Goal: Information Seeking & Learning: Learn about a topic

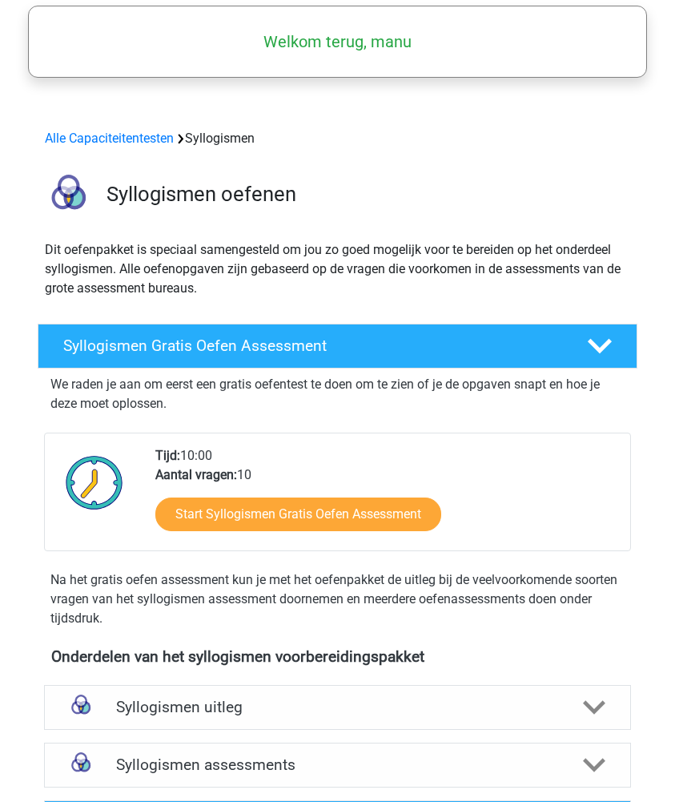
scroll to position [111, 0]
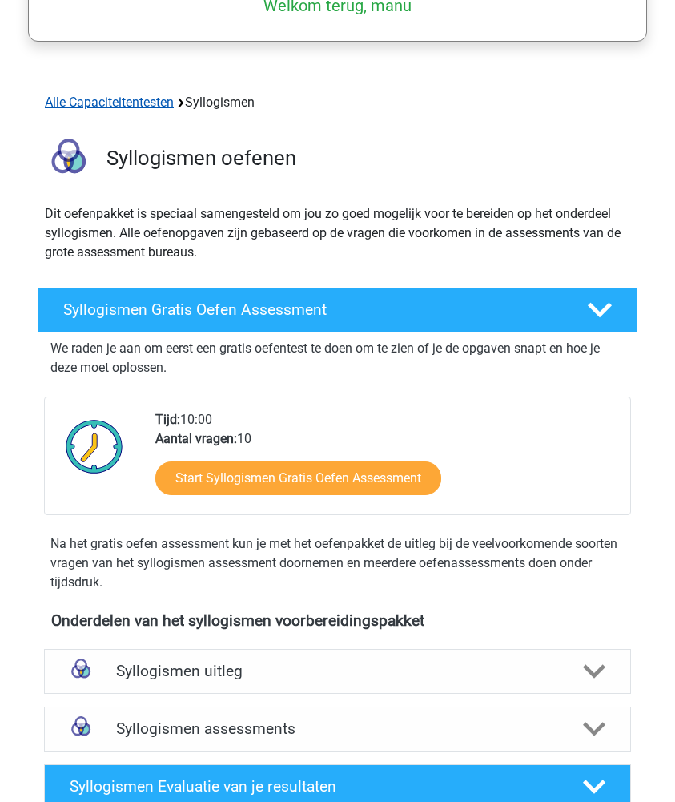
click at [87, 106] on link "Alle Capaciteitentesten" at bounding box center [109, 102] width 129 height 15
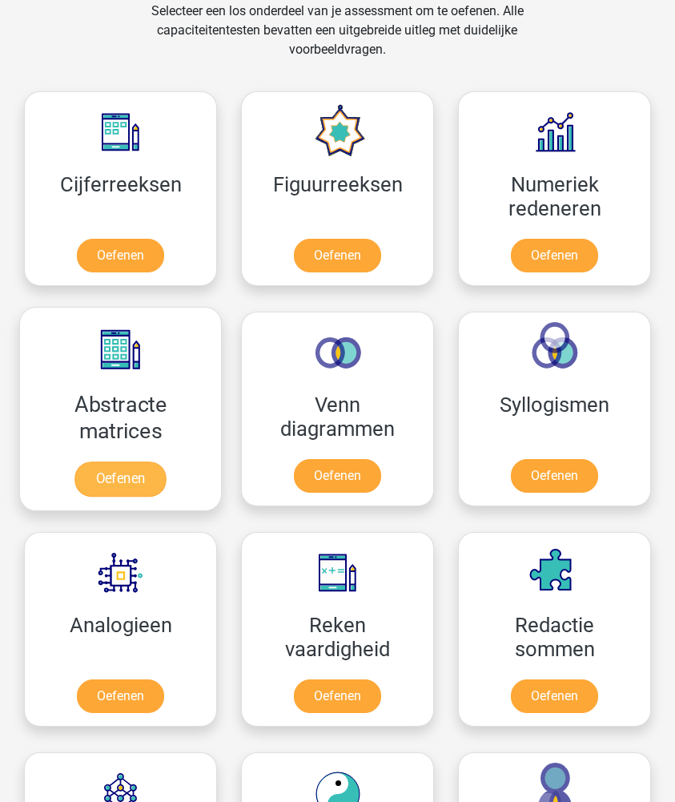
scroll to position [979, 0]
click at [106, 470] on link "Oefenen" at bounding box center [120, 479] width 91 height 35
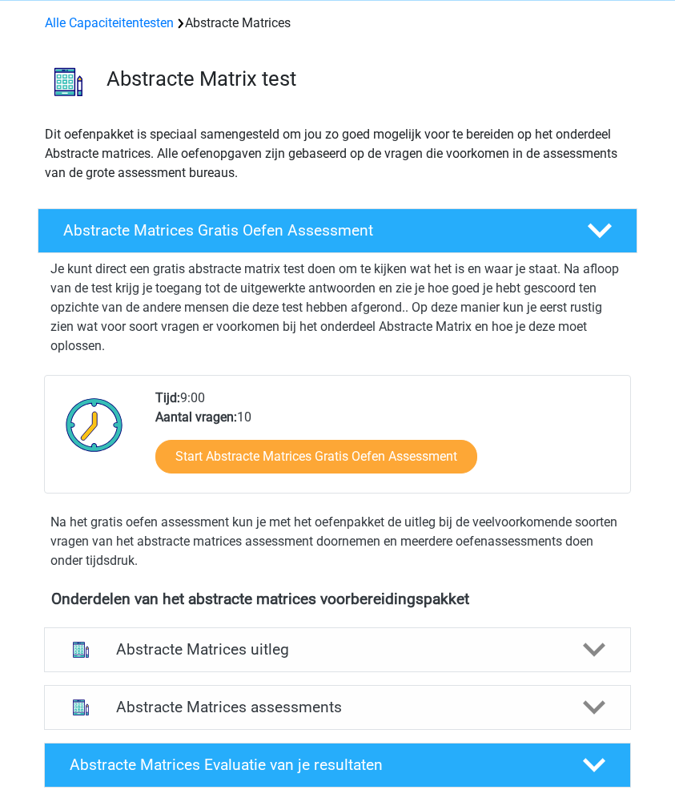
scroll to position [90, 0]
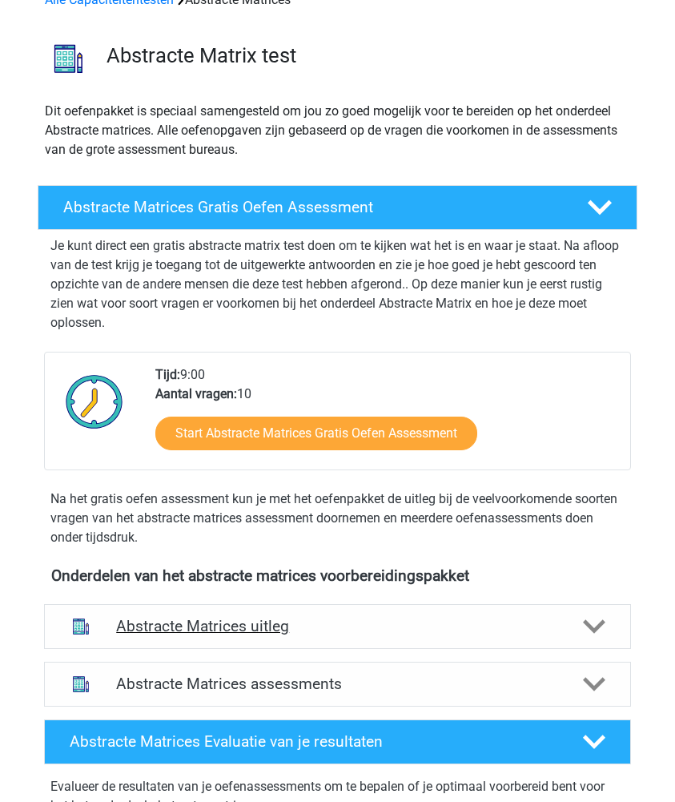
click at [268, 631] on h4 "Abstracte Matrices uitleg" at bounding box center [337, 626] width 443 height 18
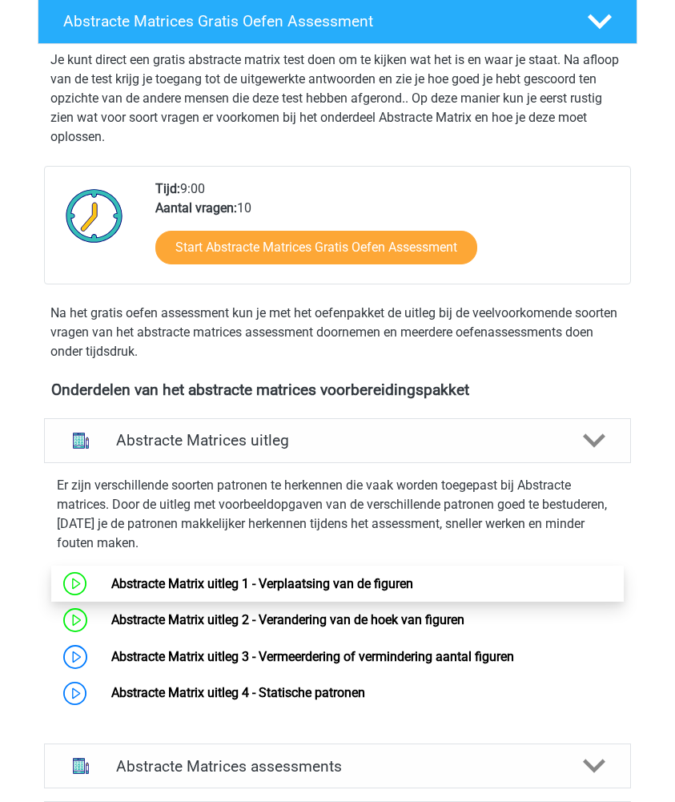
scroll to position [278, 0]
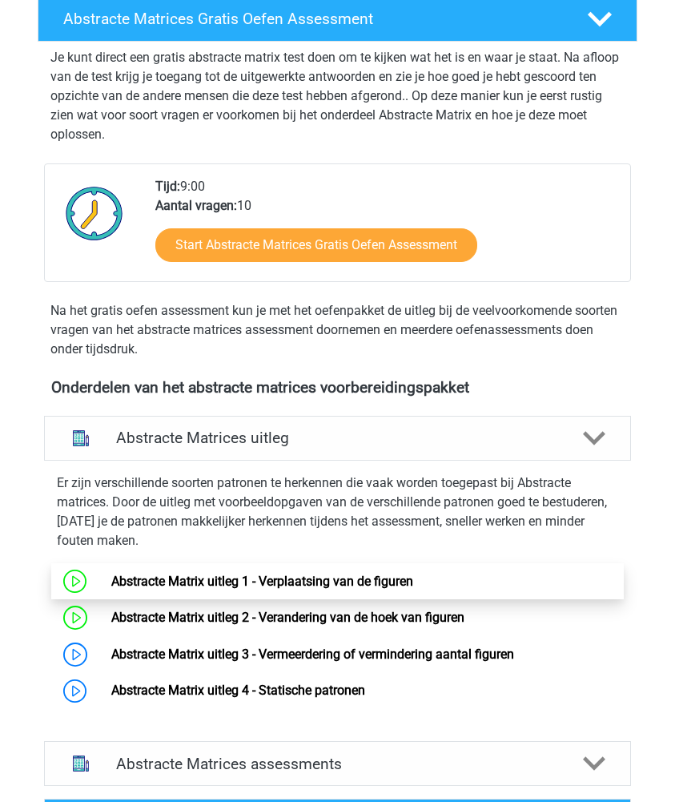
click at [266, 576] on link "Abstracte Matrix uitleg 1 - Verplaatsing van de figuren" at bounding box center [262, 581] width 302 height 15
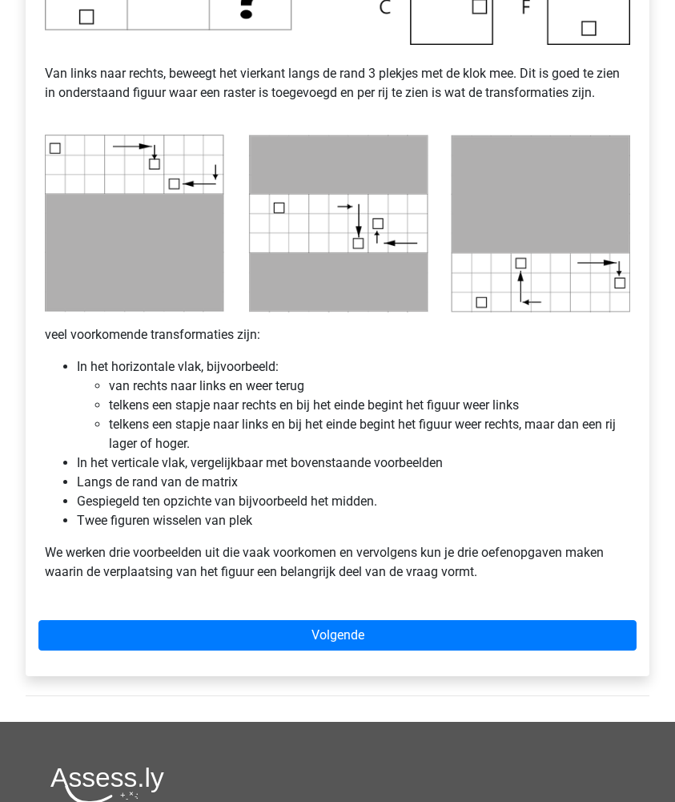
scroll to position [658, 0]
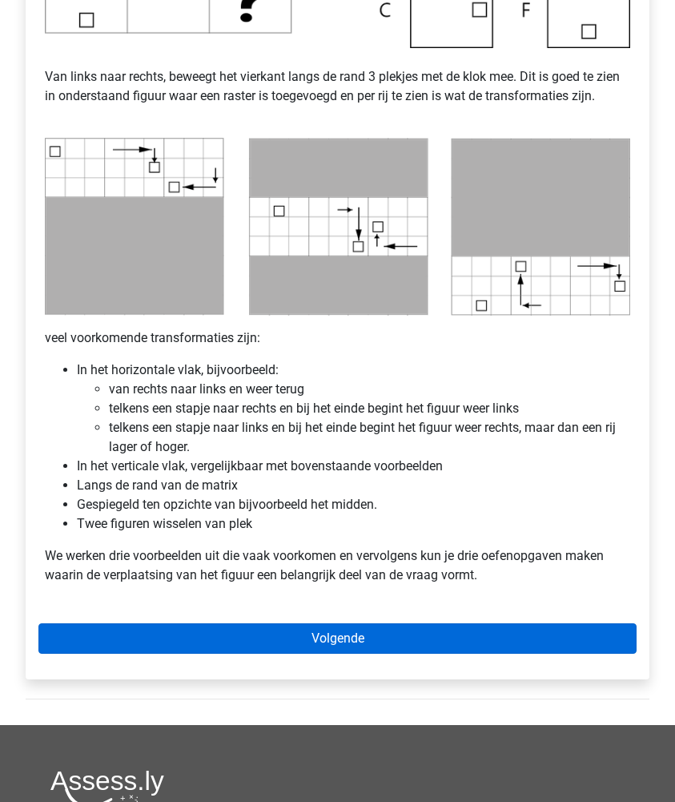
click at [288, 654] on link "Volgende" at bounding box center [337, 638] width 599 height 30
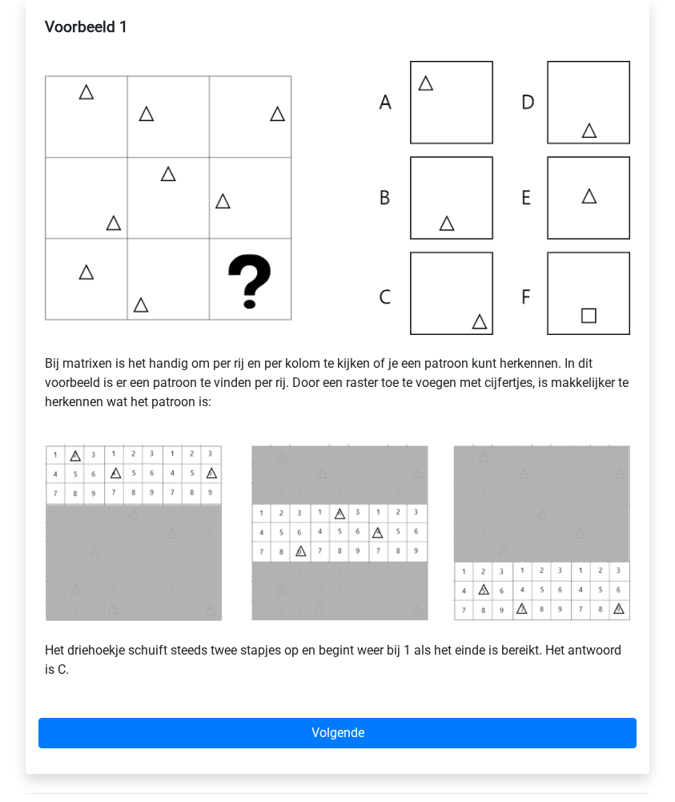
scroll to position [313, 0]
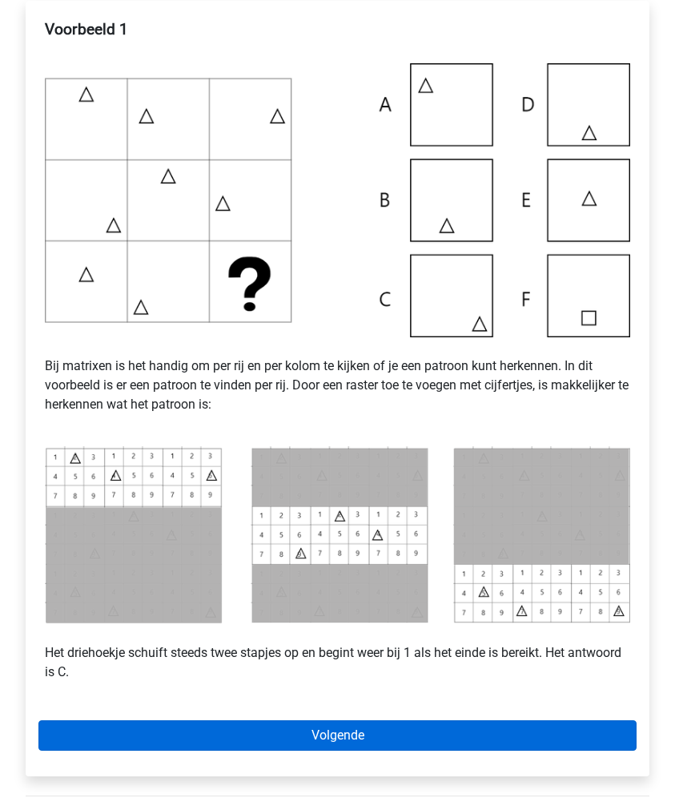
click at [135, 751] on link "Volgende" at bounding box center [337, 735] width 599 height 30
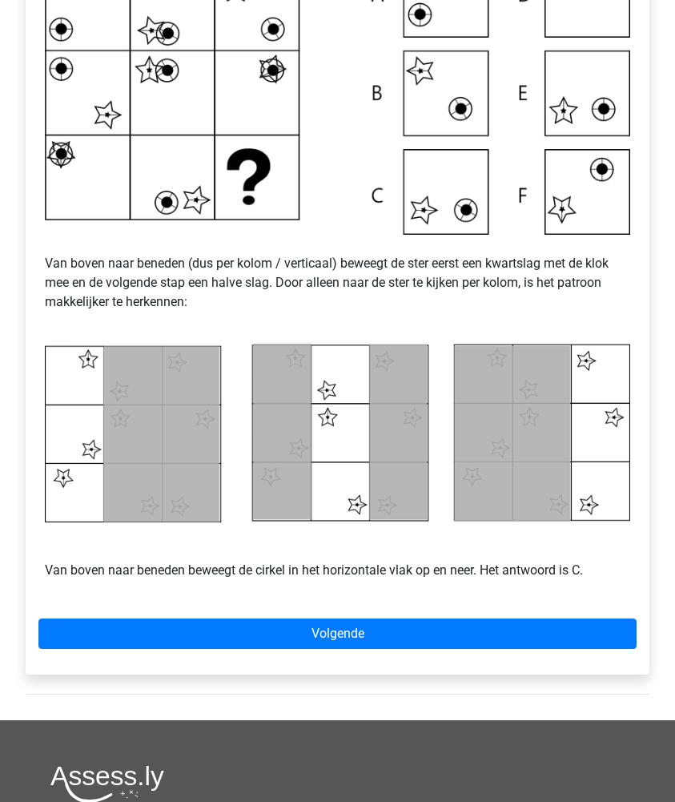
scroll to position [426, 0]
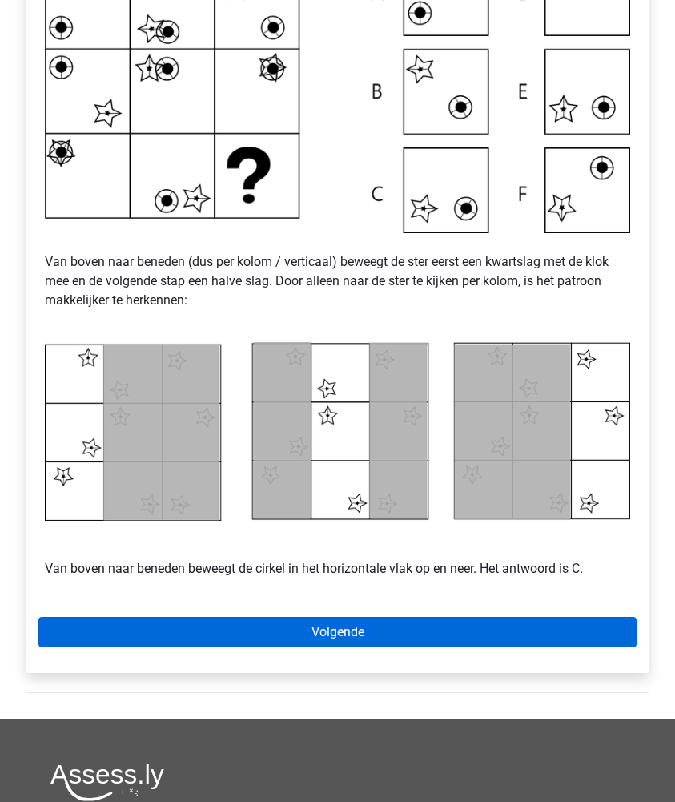
click at [225, 647] on link "Volgende" at bounding box center [337, 632] width 599 height 30
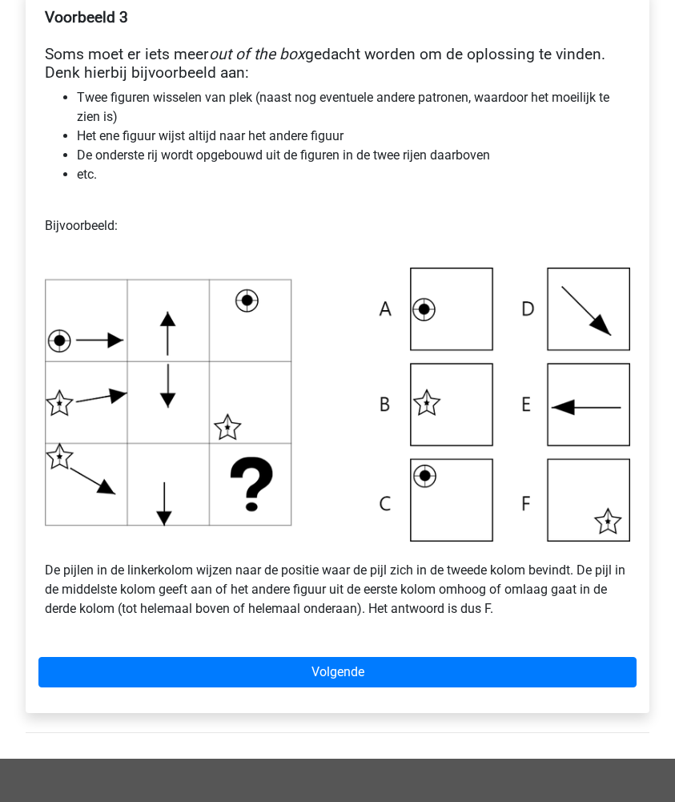
scroll to position [328, 0]
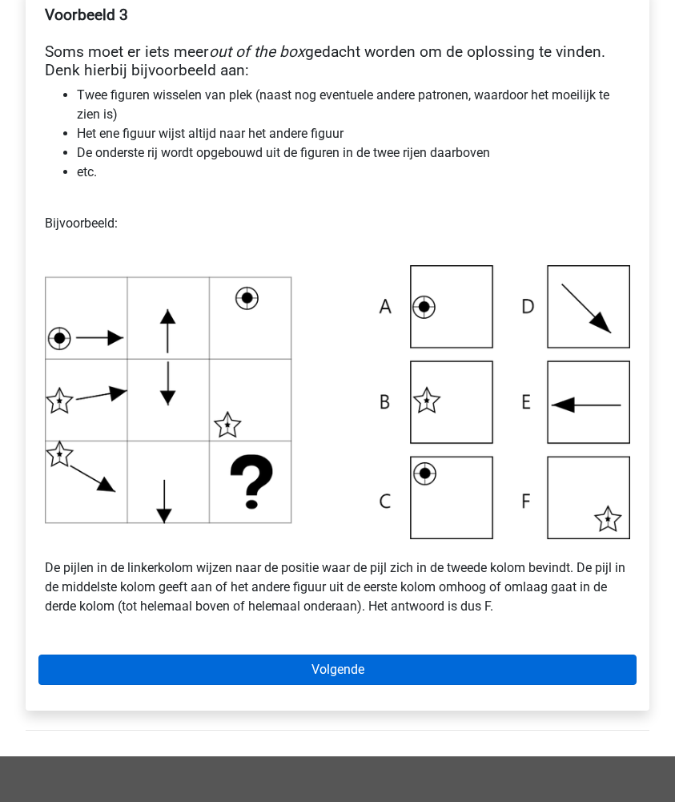
click at [252, 685] on link "Volgende" at bounding box center [337, 670] width 599 height 30
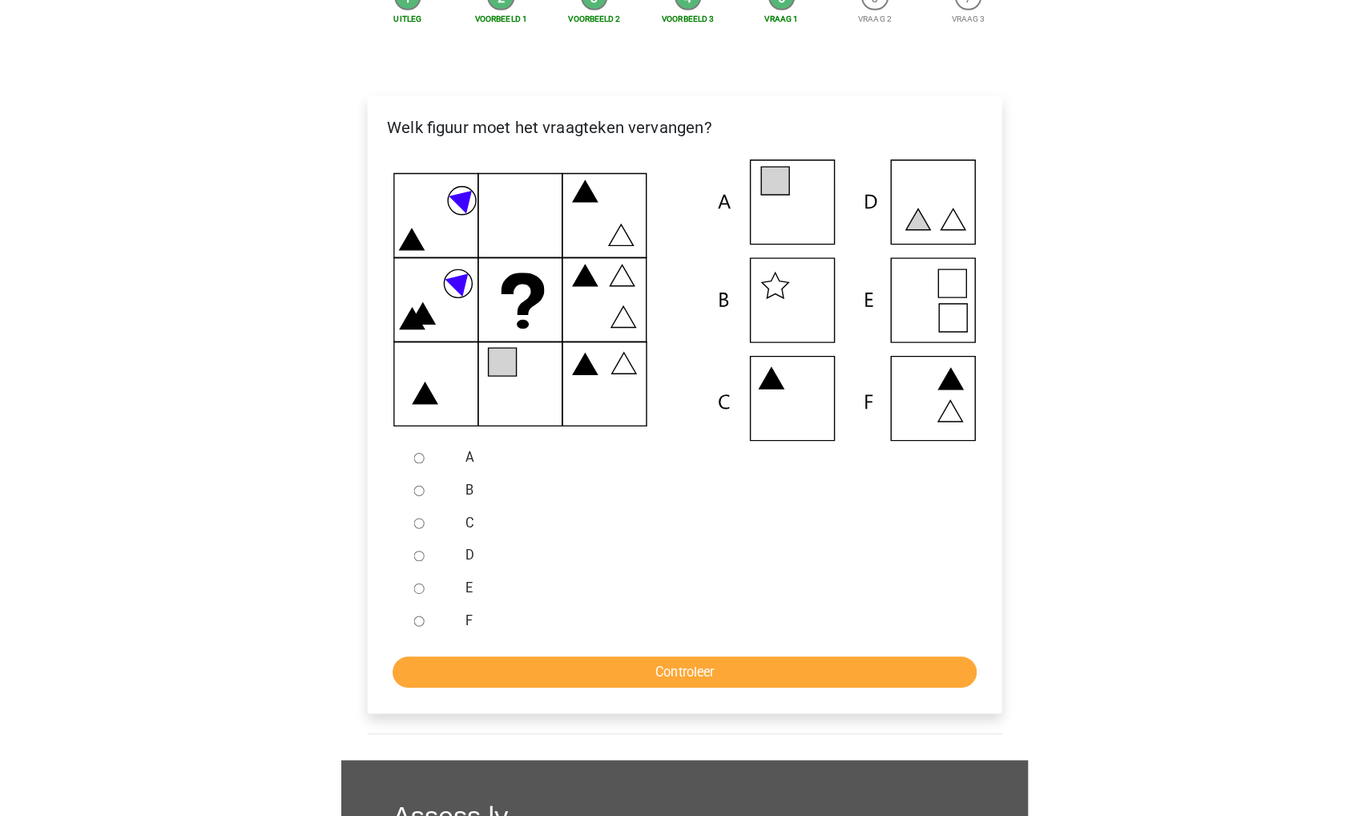
scroll to position [233, 0]
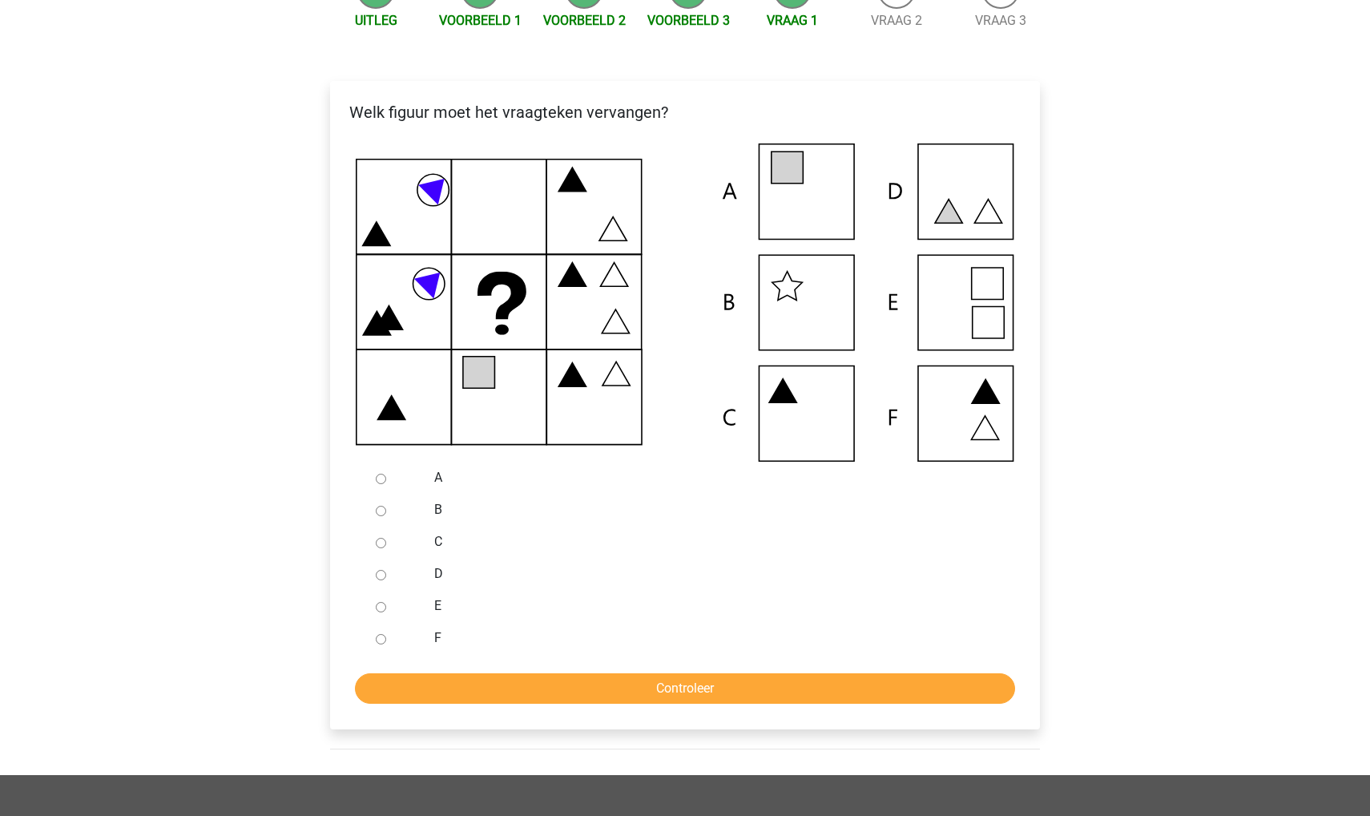
click at [377, 542] on input "C" at bounding box center [381, 543] width 10 height 10
radio input "true"
click at [400, 685] on input "Controleer" at bounding box center [685, 688] width 660 height 30
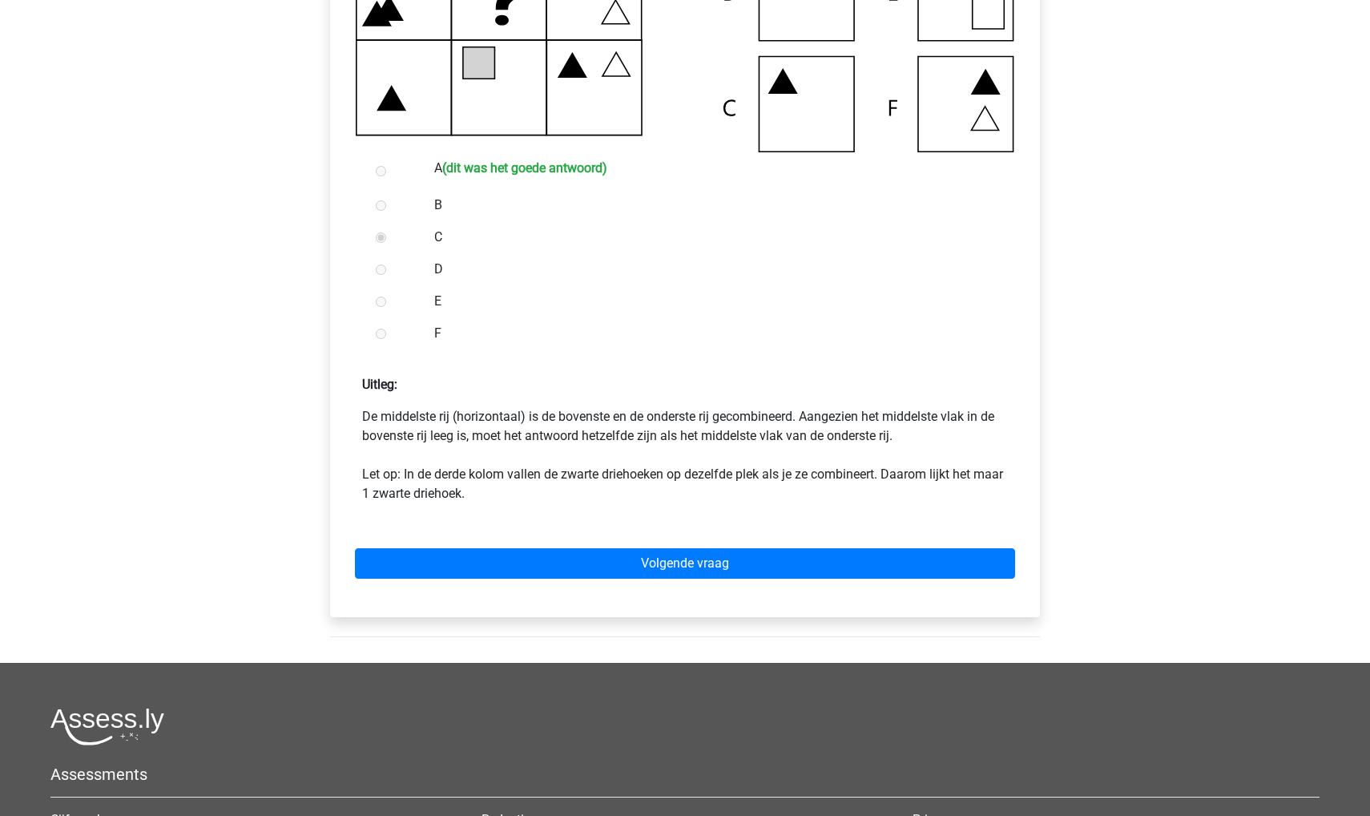
scroll to position [579, 0]
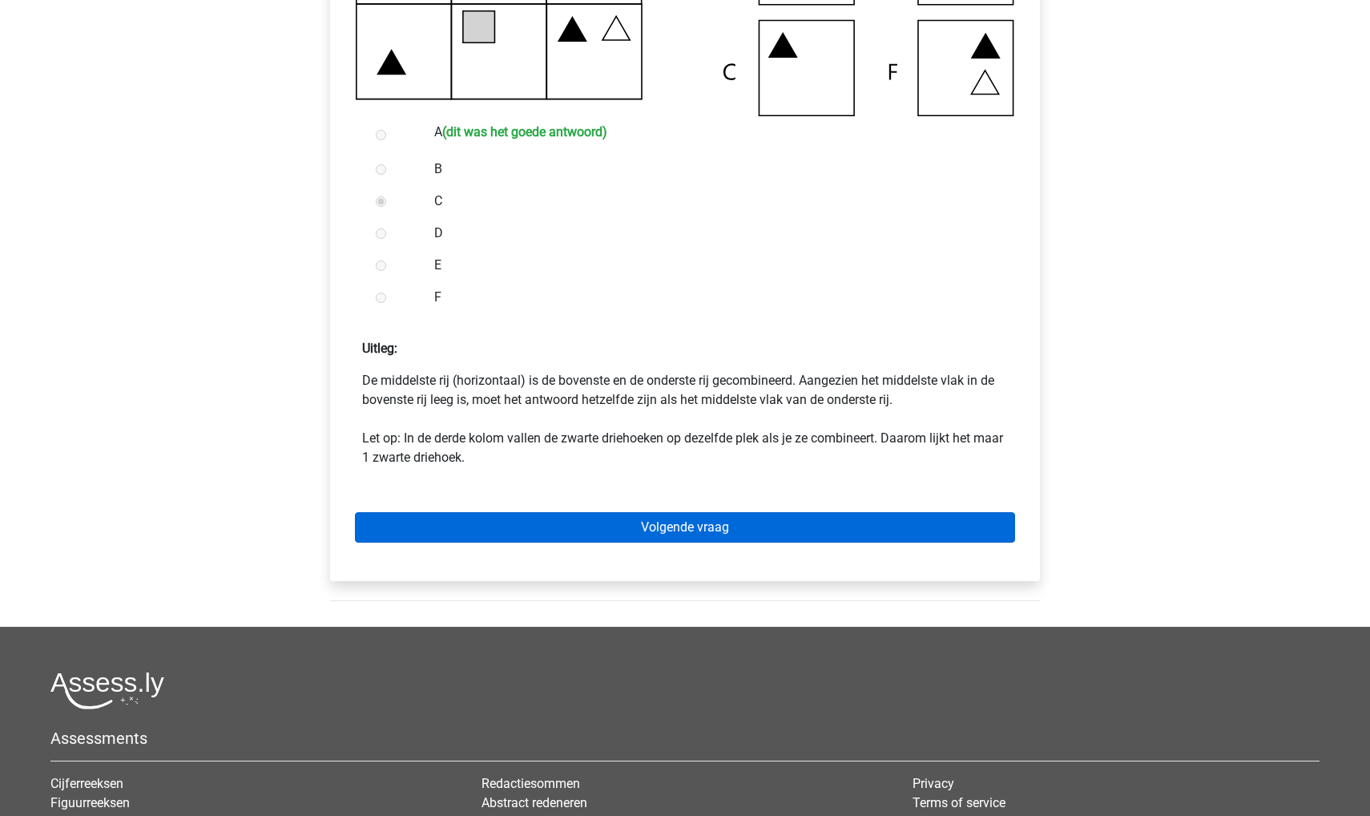
click at [637, 517] on link "Volgende vraag" at bounding box center [685, 527] width 660 height 30
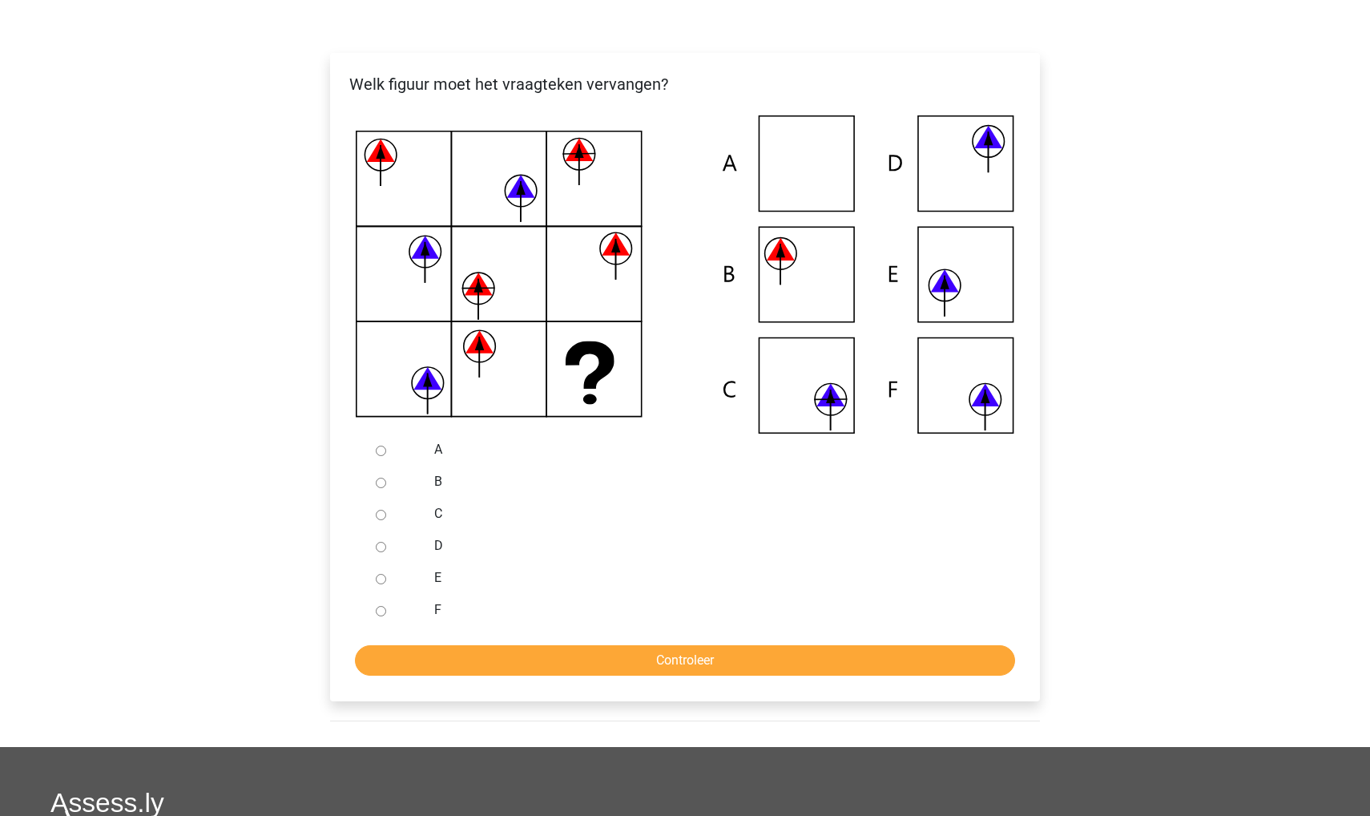
scroll to position [369, 0]
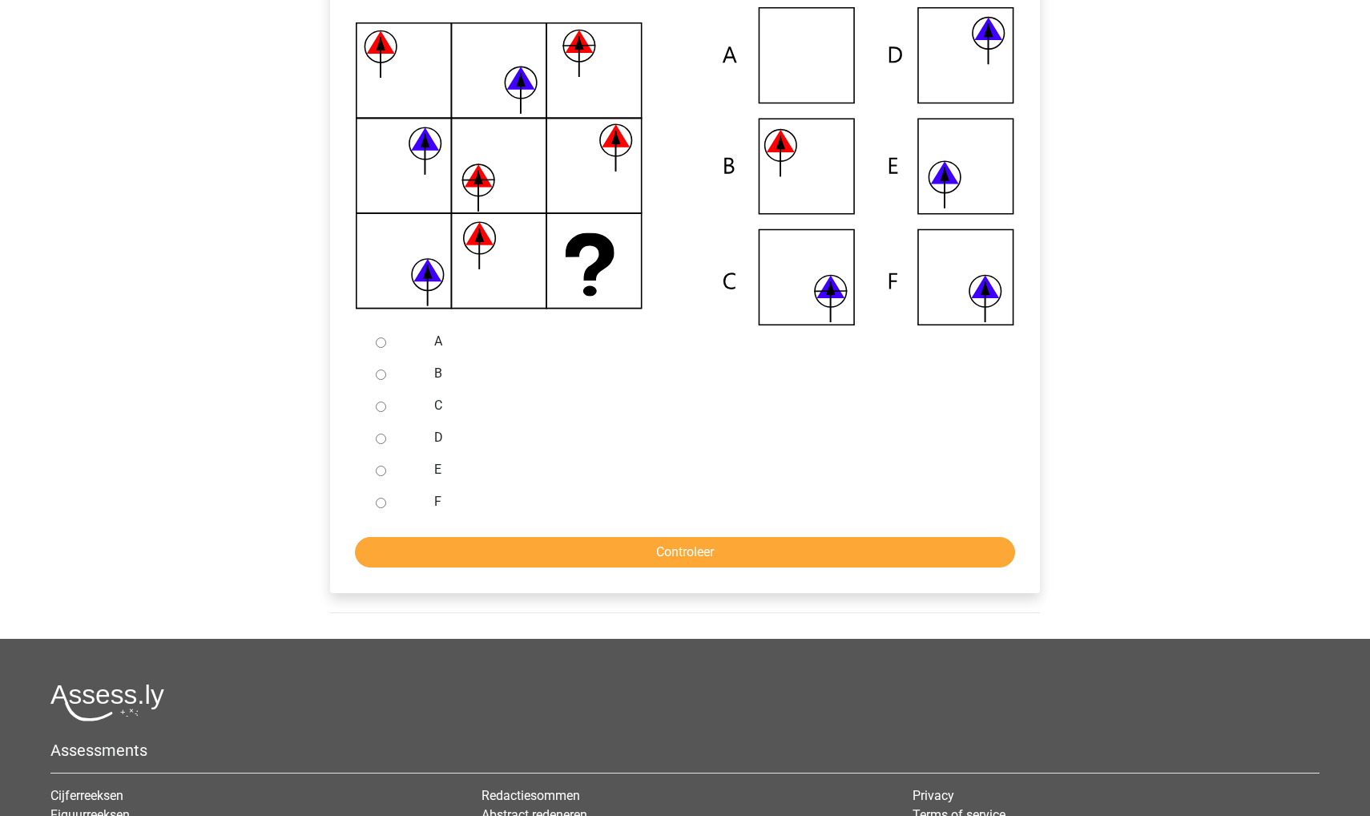
click at [381, 405] on input "C" at bounding box center [381, 406] width 10 height 10
radio input "true"
click at [393, 552] on input "Controleer" at bounding box center [685, 552] width 660 height 30
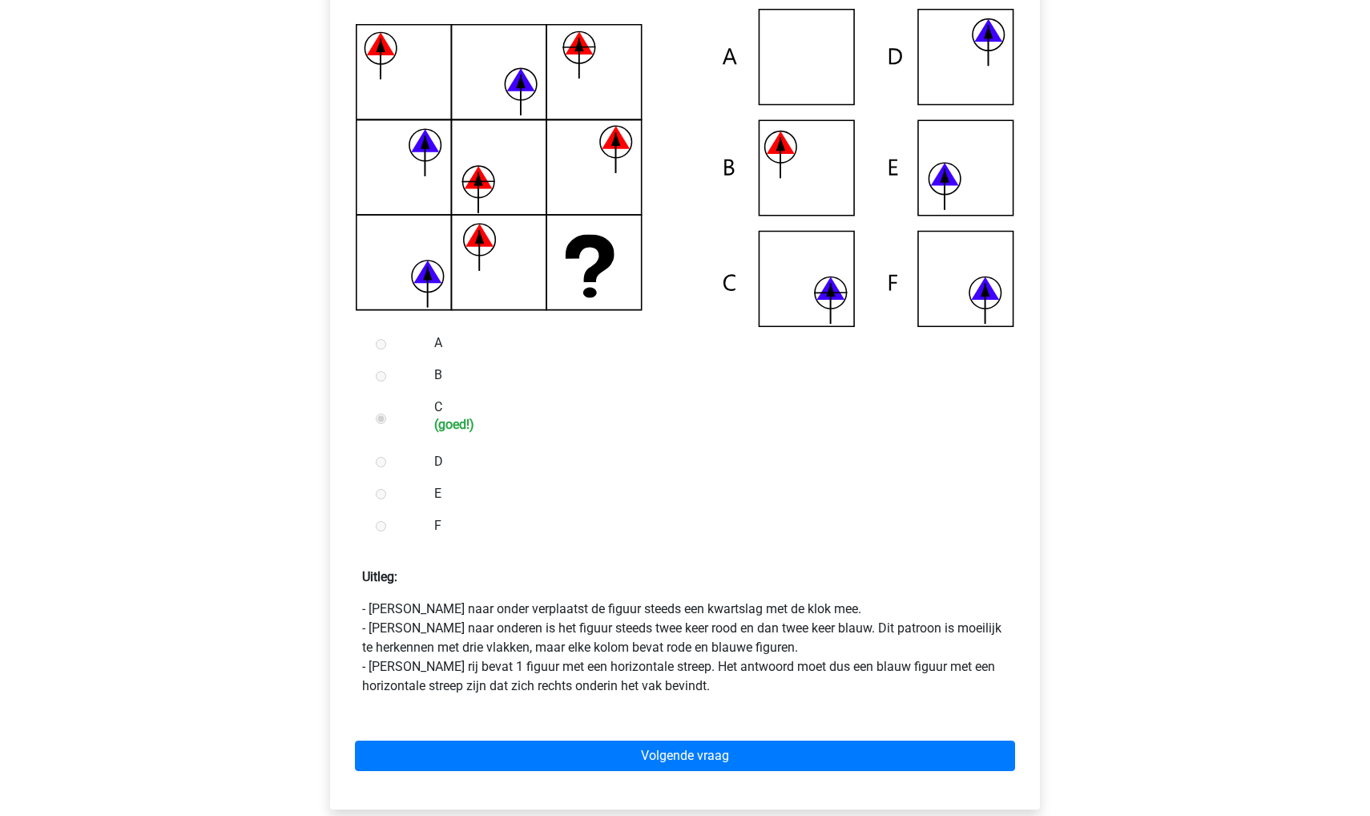
scroll to position [695, 0]
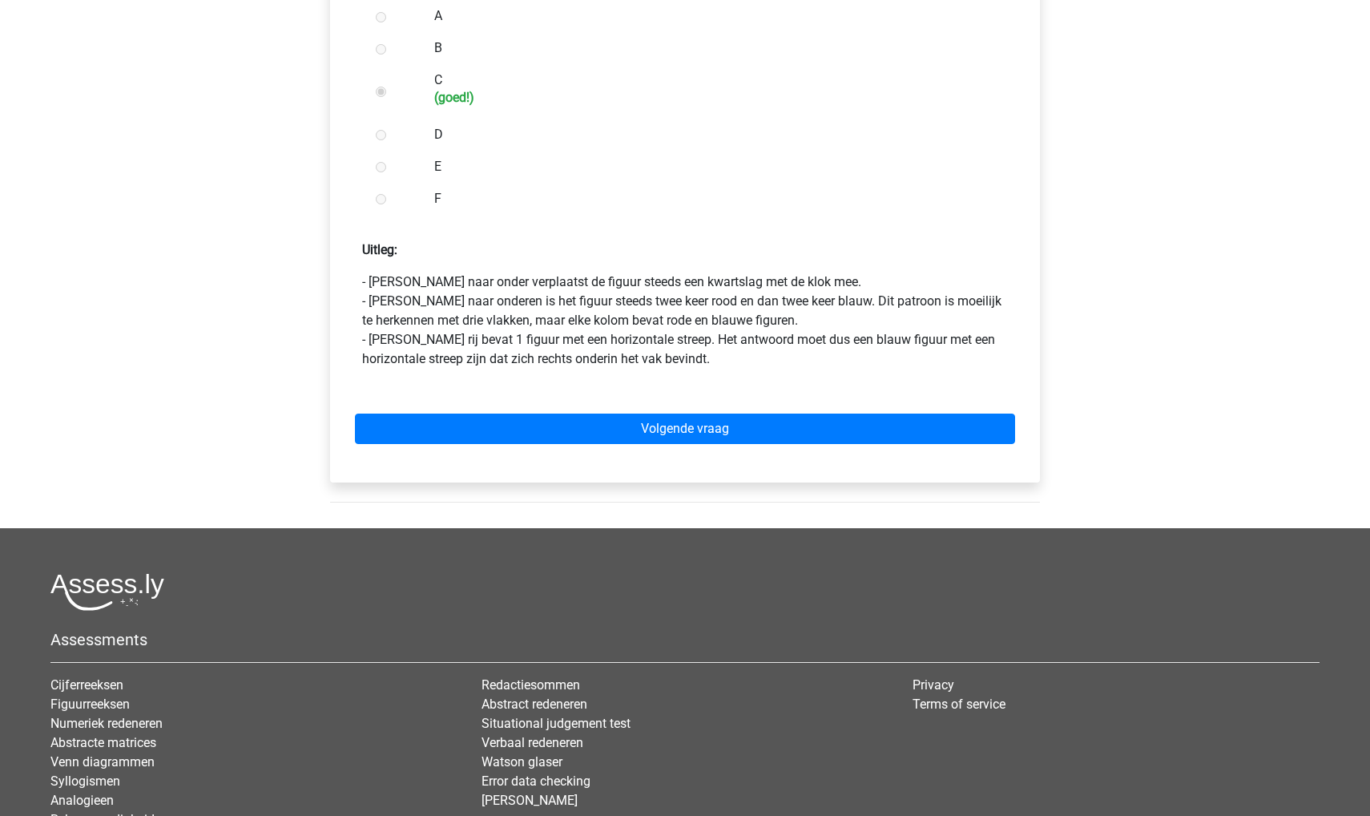
click at [457, 408] on div "Volgende vraag" at bounding box center [685, 425] width 684 height 88
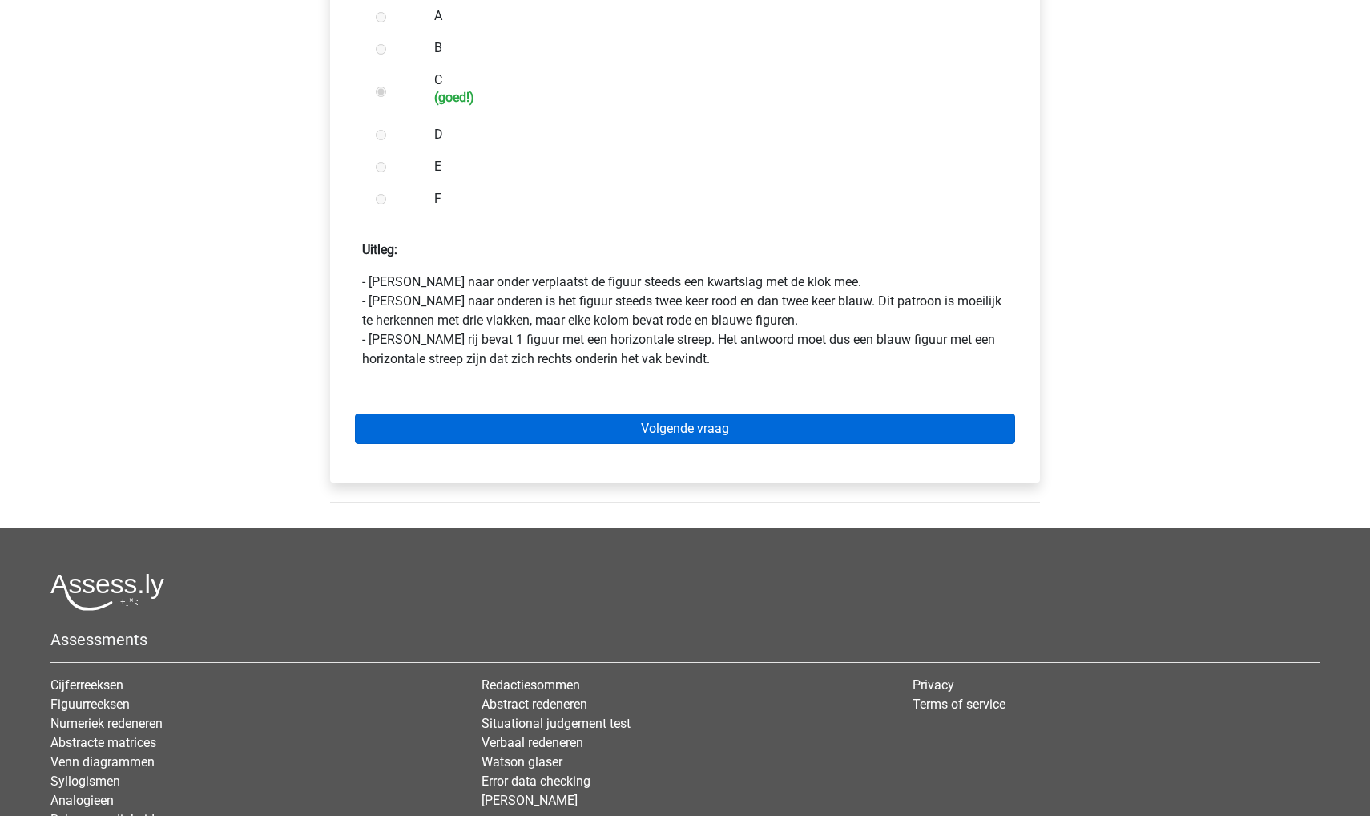
click at [457, 428] on link "Volgende vraag" at bounding box center [685, 428] width 660 height 30
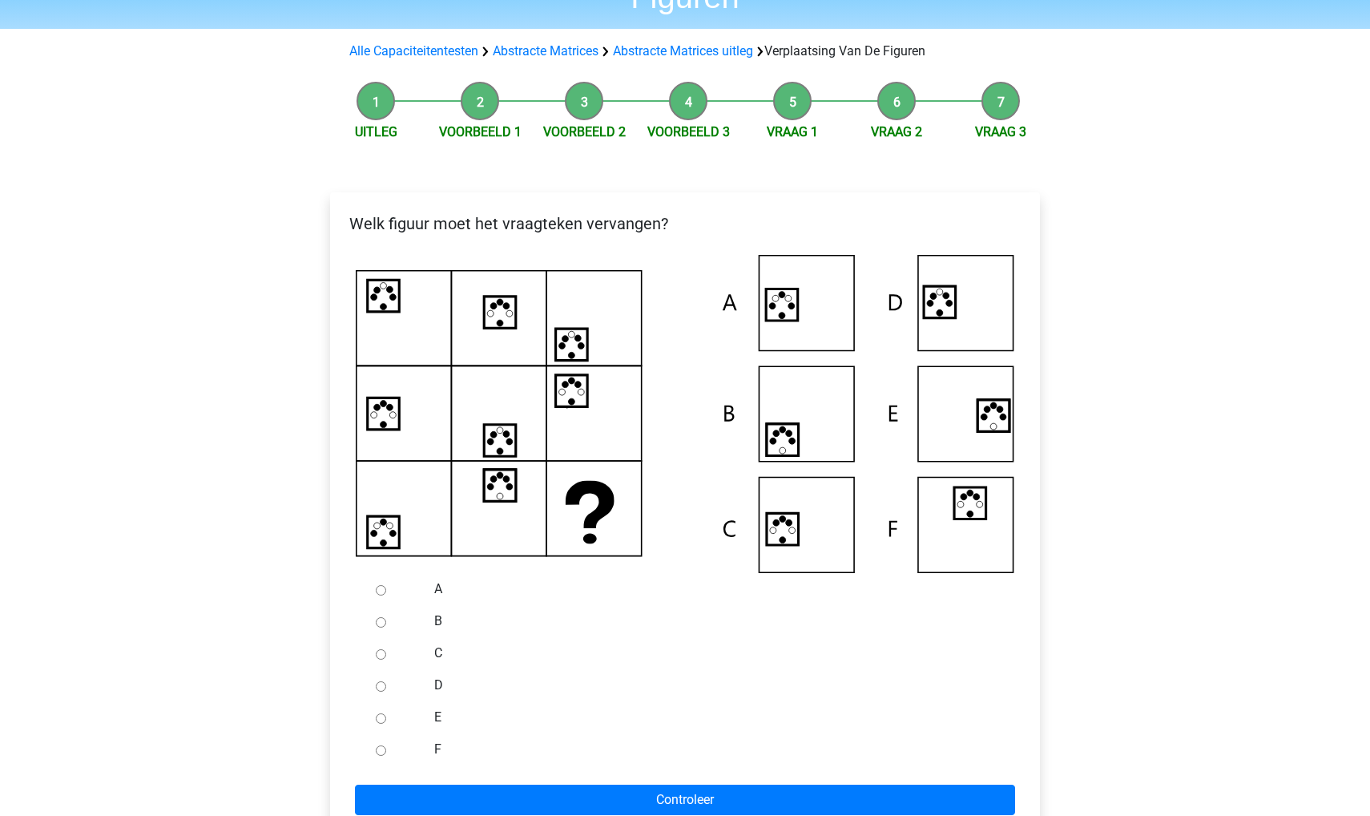
scroll to position [154, 0]
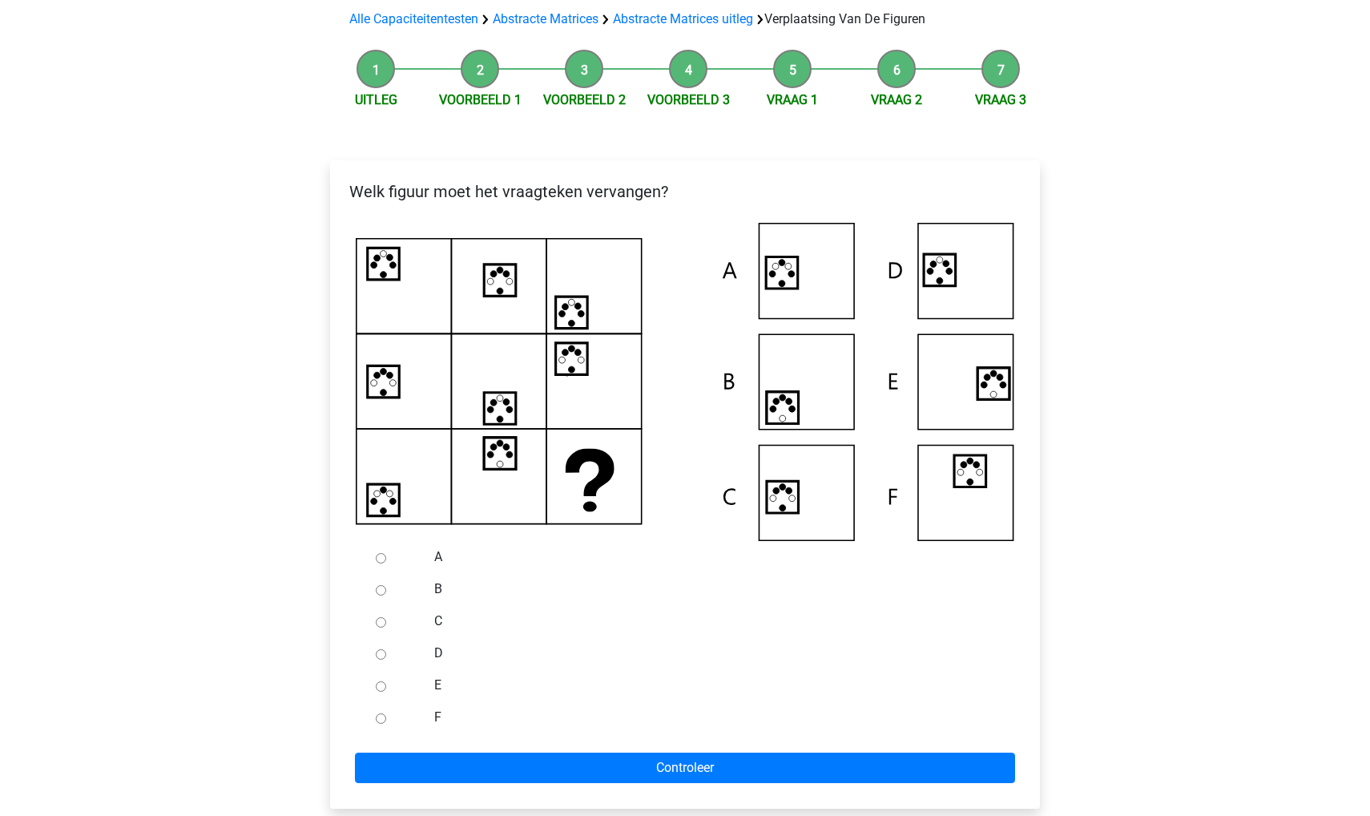
click at [379, 563] on div at bounding box center [395, 557] width 53 height 32
click at [380, 561] on input "A" at bounding box center [381, 558] width 10 height 10
radio input "true"
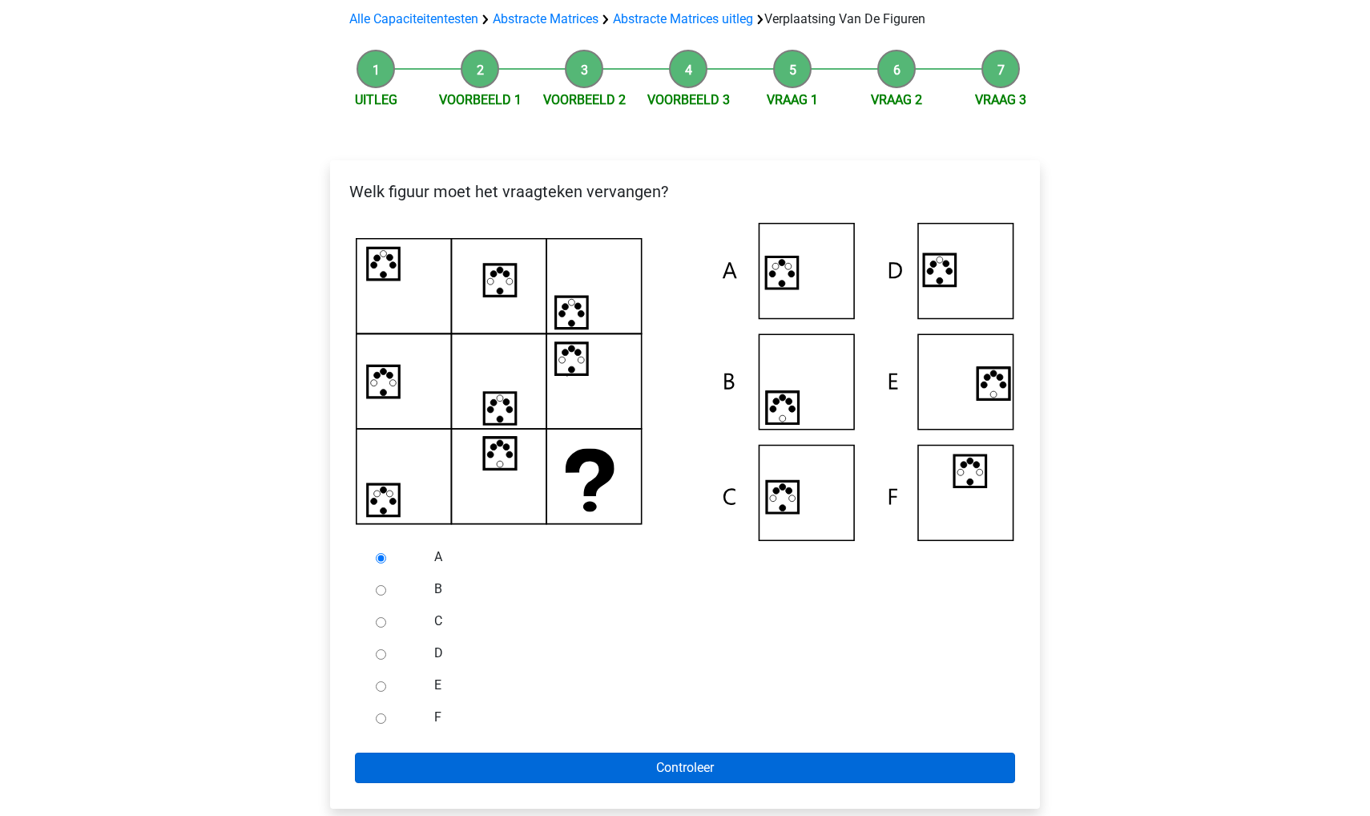
click at [411, 768] on input "Controleer" at bounding box center [685, 767] width 660 height 30
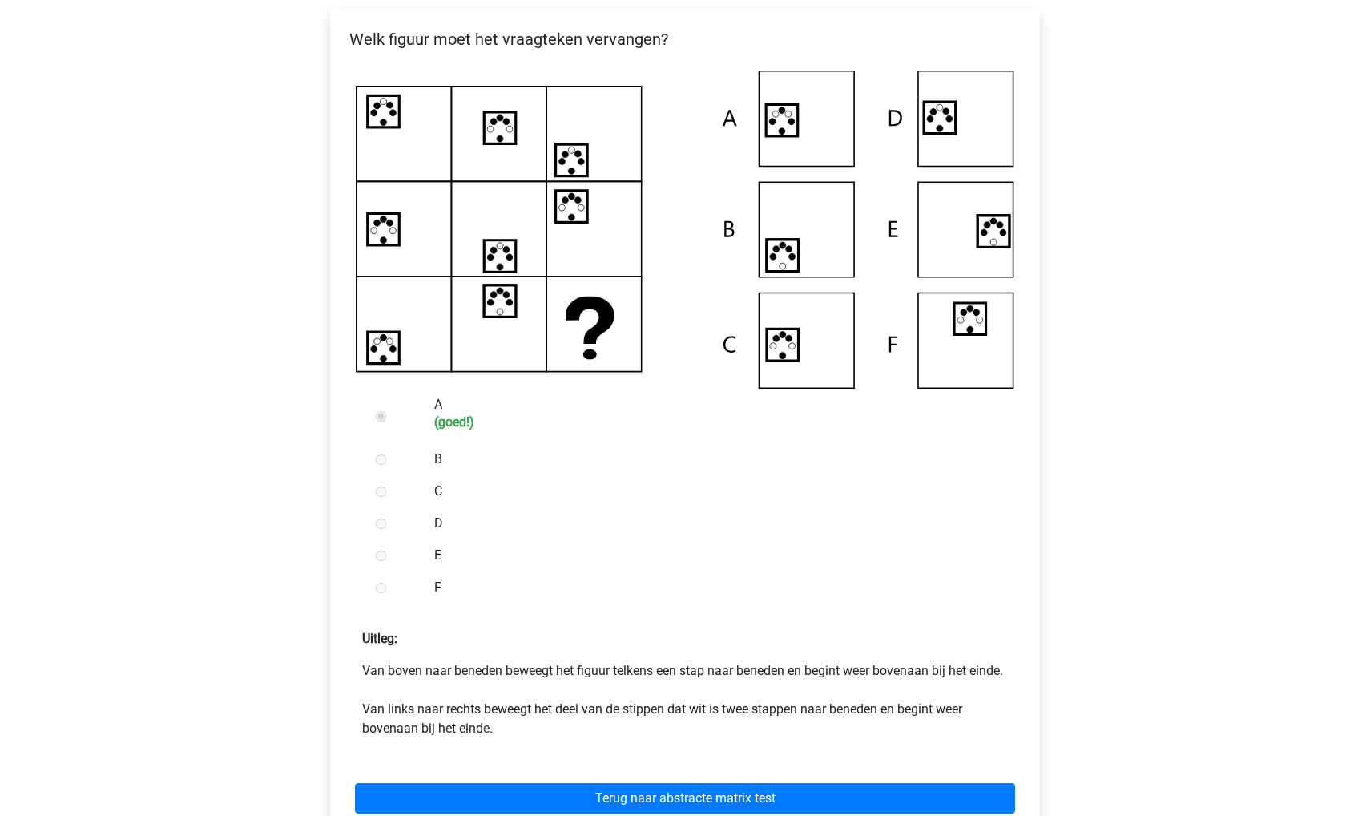
scroll to position [308, 0]
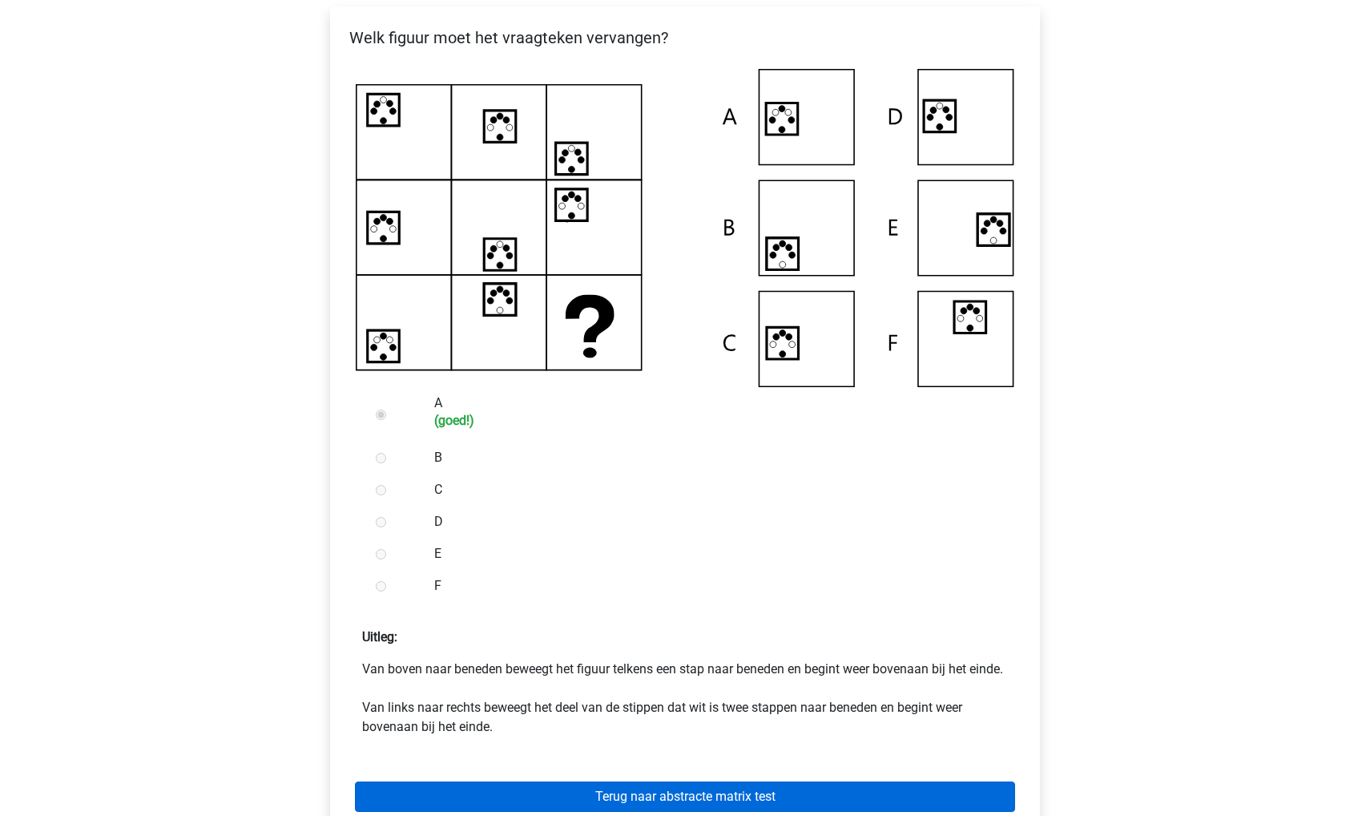
click at [605, 804] on link "Terug naar abstracte matrix test" at bounding box center [685, 796] width 660 height 30
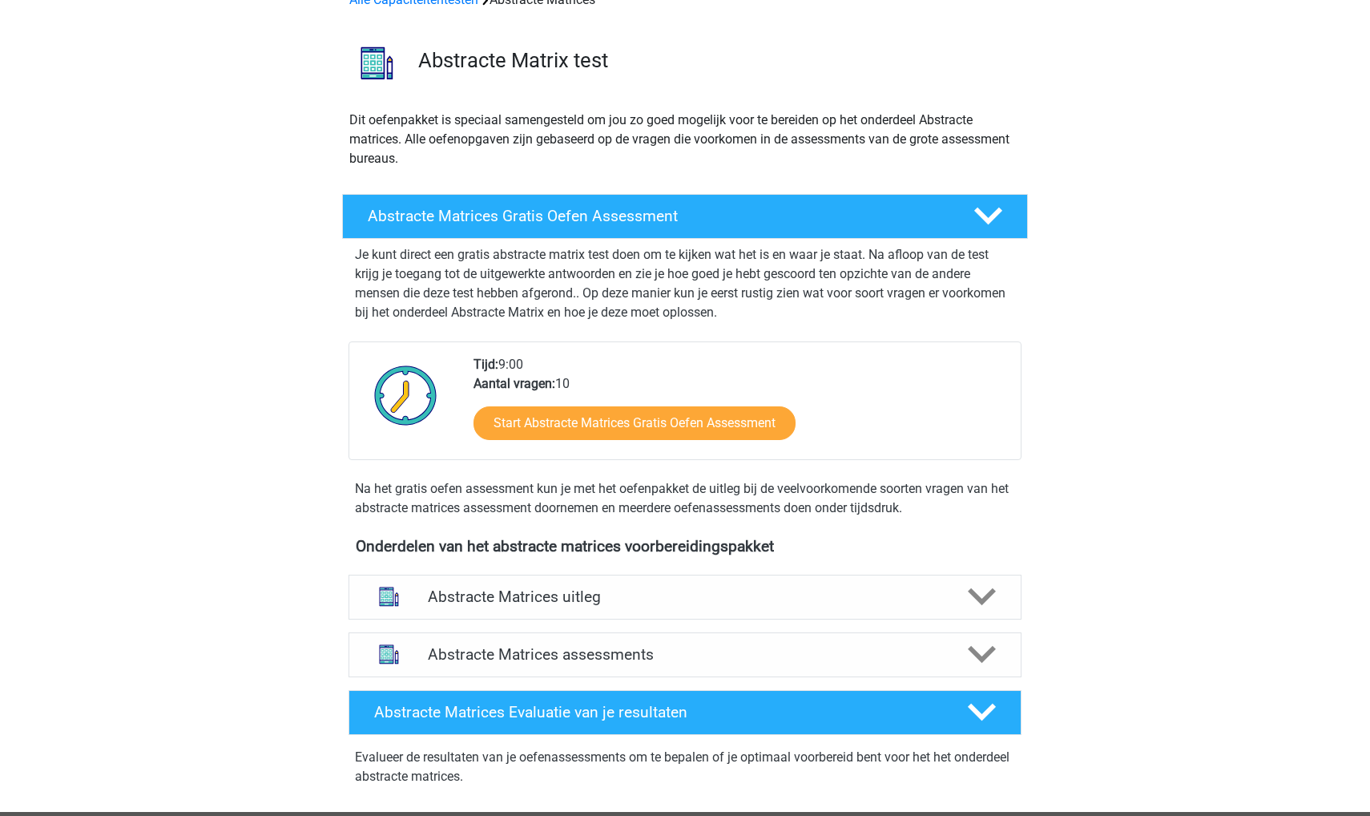
scroll to position [109, 0]
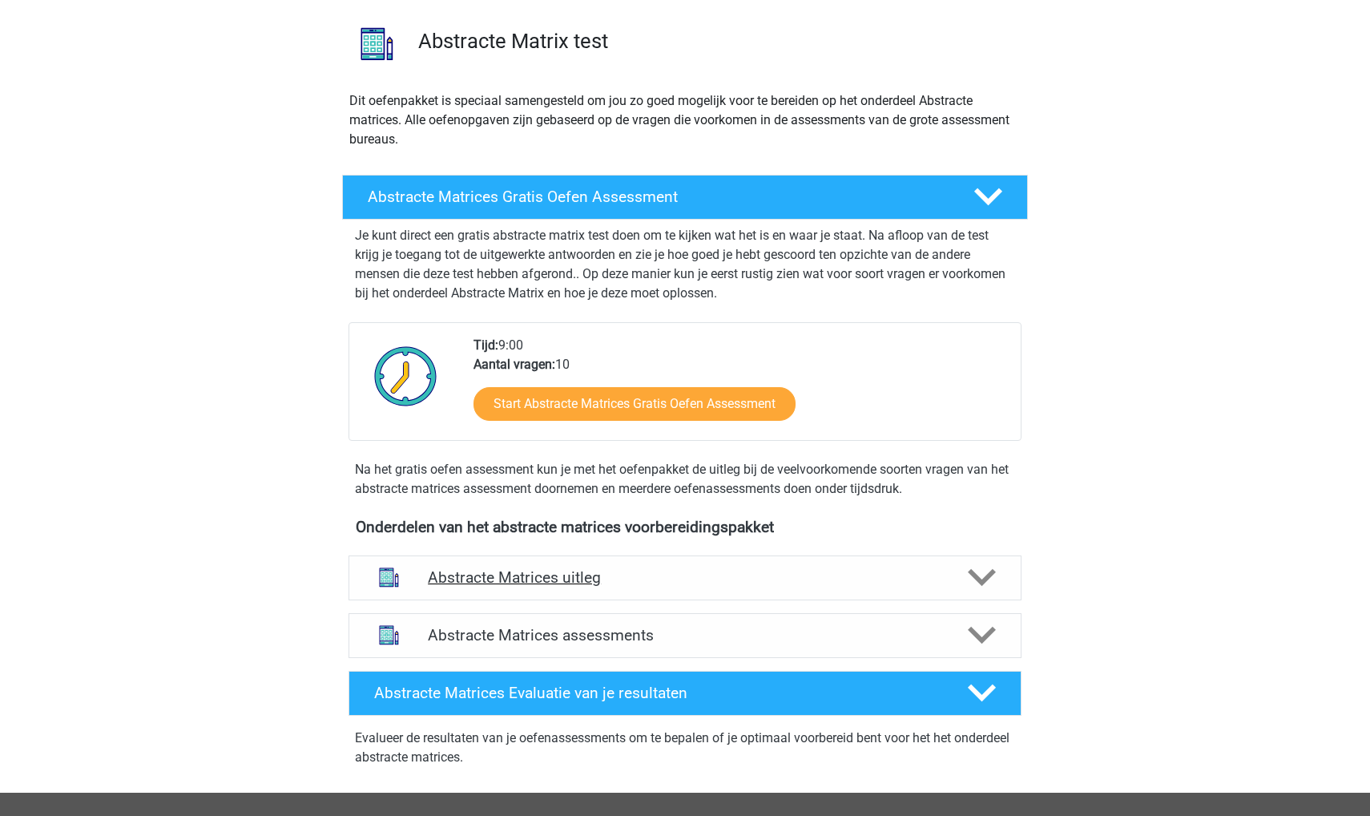
click at [617, 576] on h4 "Abstracte Matrices uitleg" at bounding box center [685, 577] width 514 height 18
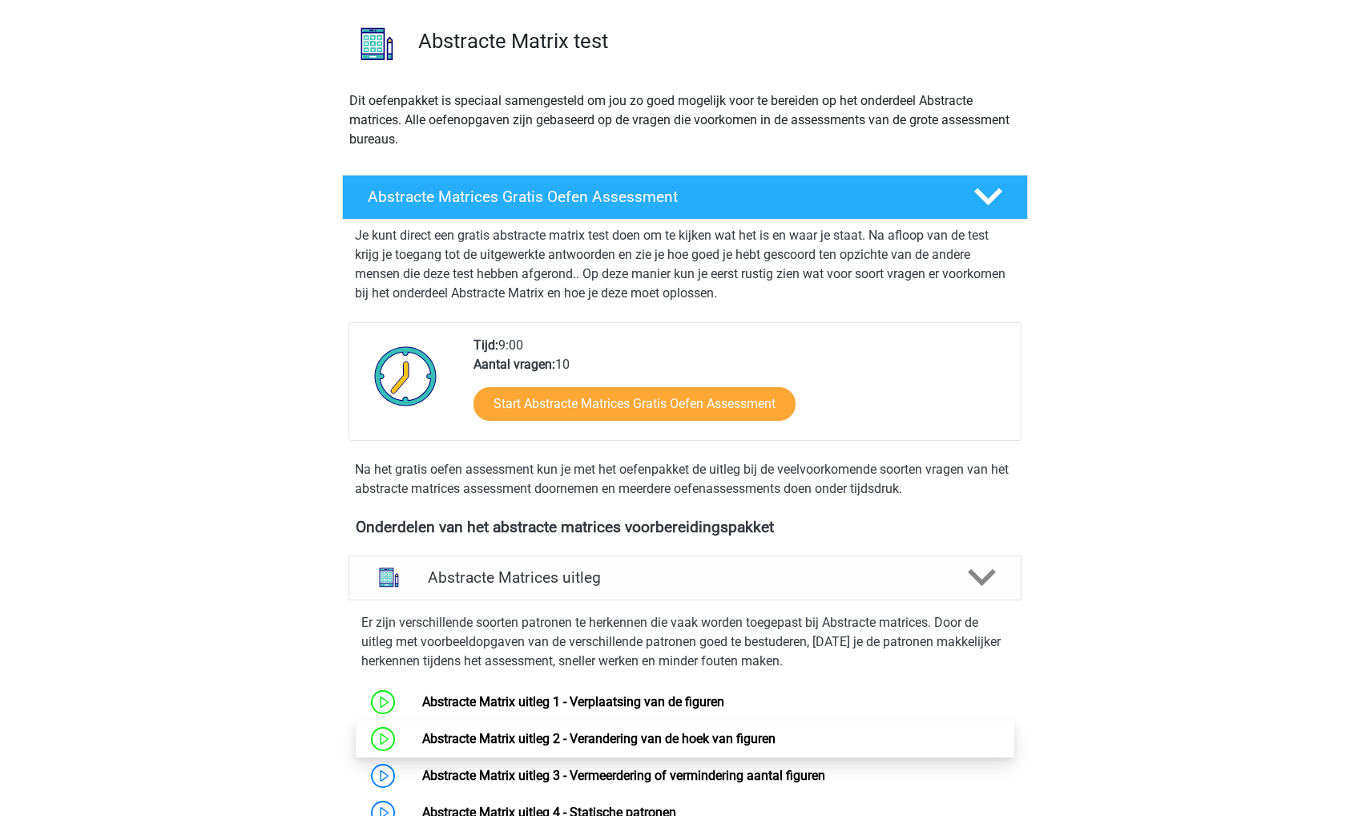
click at [621, 736] on link "Abstracte Matrix uitleg 2 - Verandering van de hoek van figuren" at bounding box center [598, 738] width 353 height 15
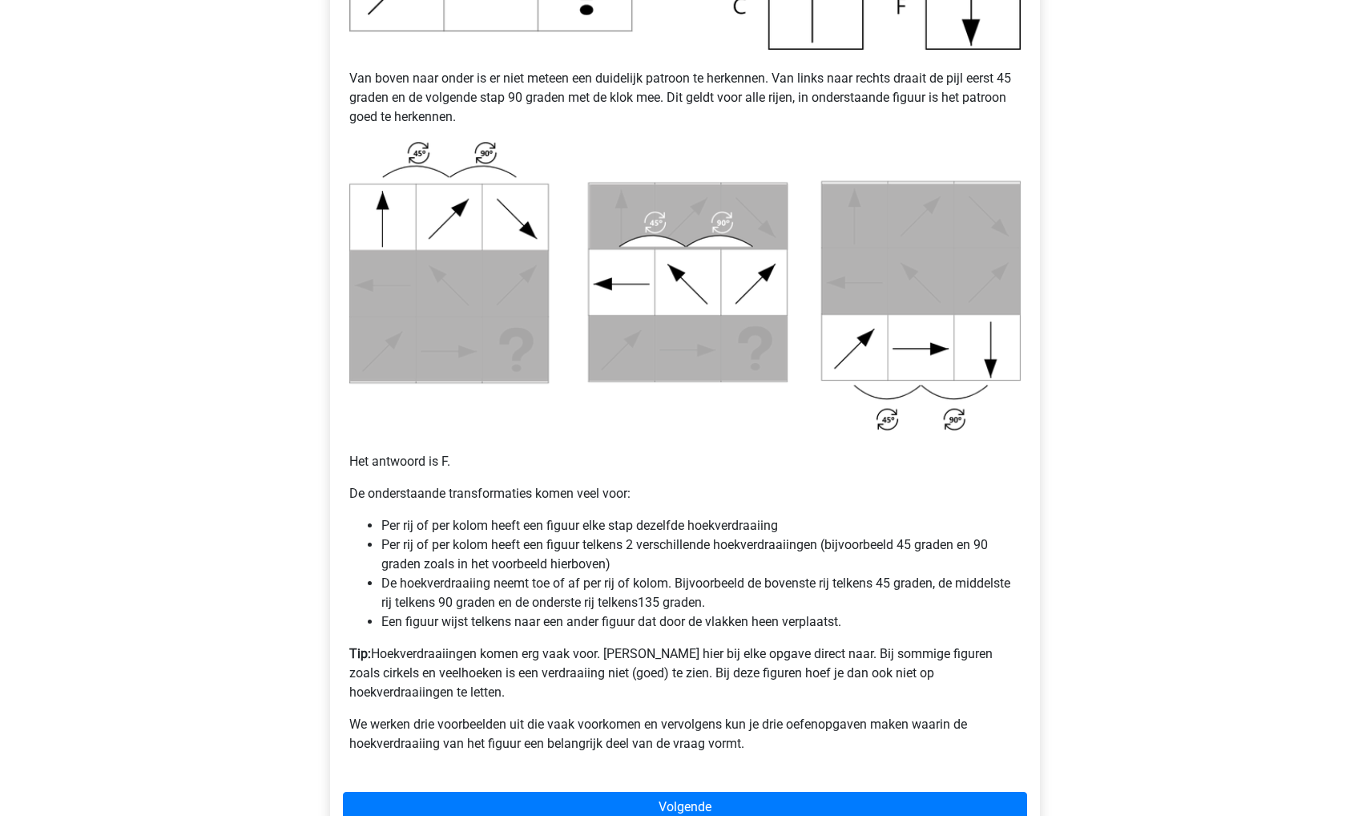
scroll to position [883, 0]
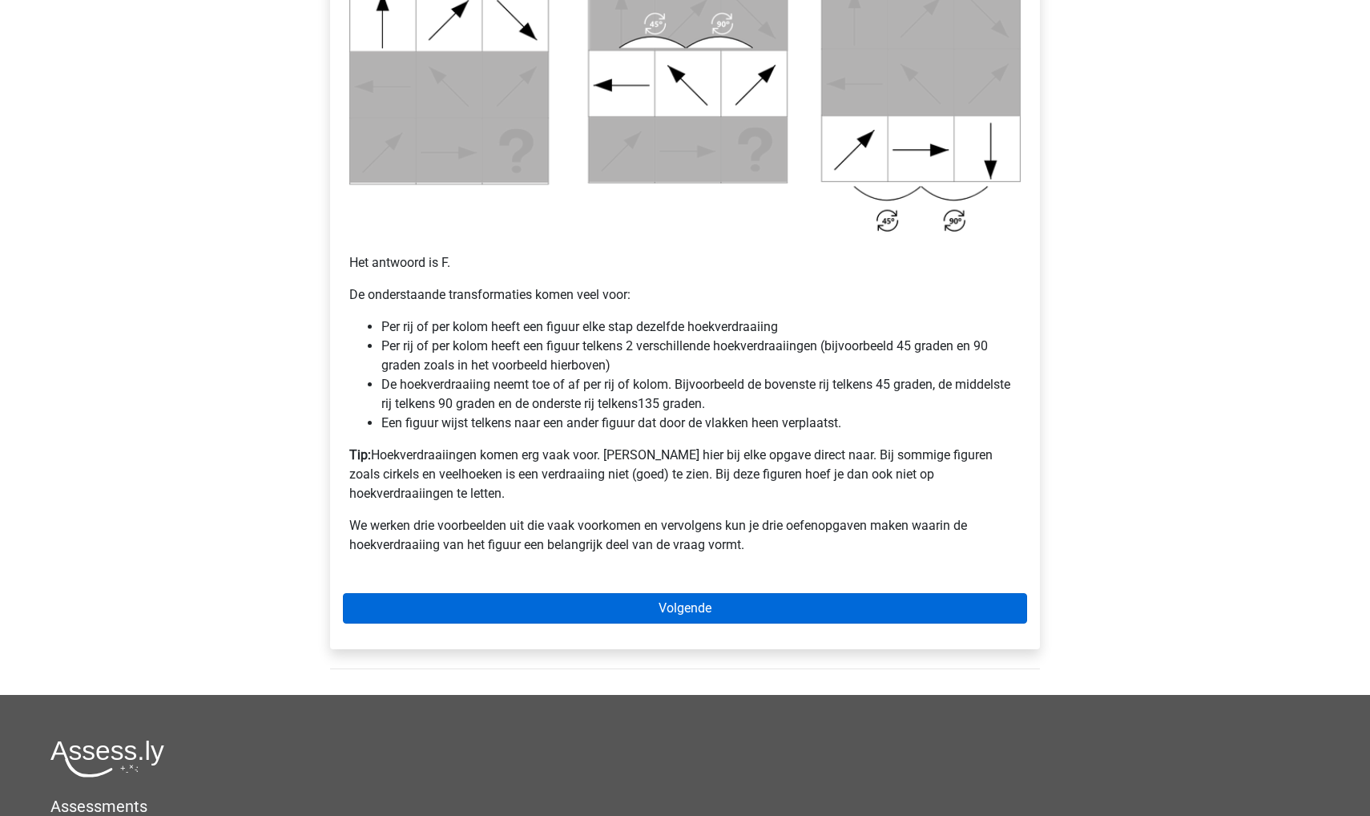
click at [522, 593] on link "Volgende" at bounding box center [685, 608] width 684 height 30
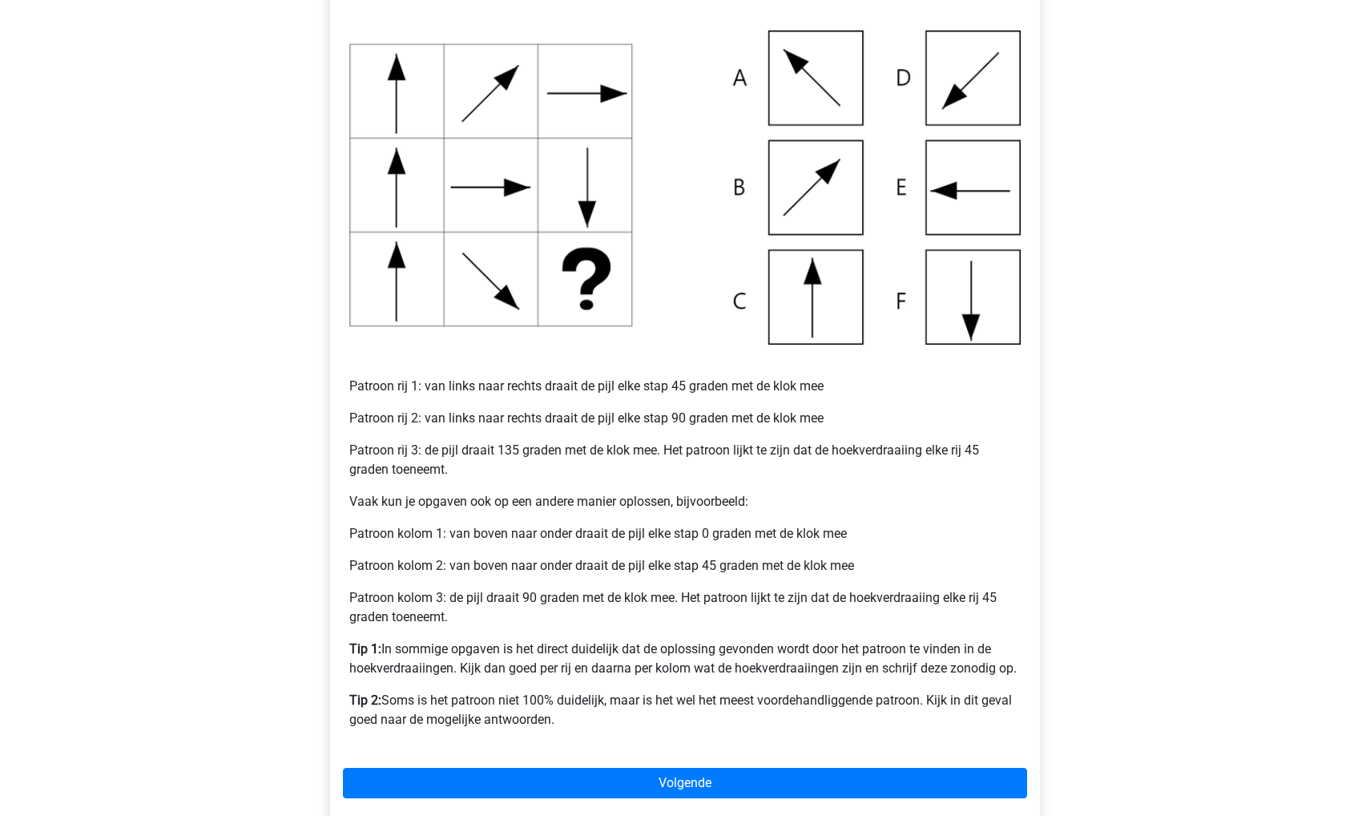
scroll to position [394, 0]
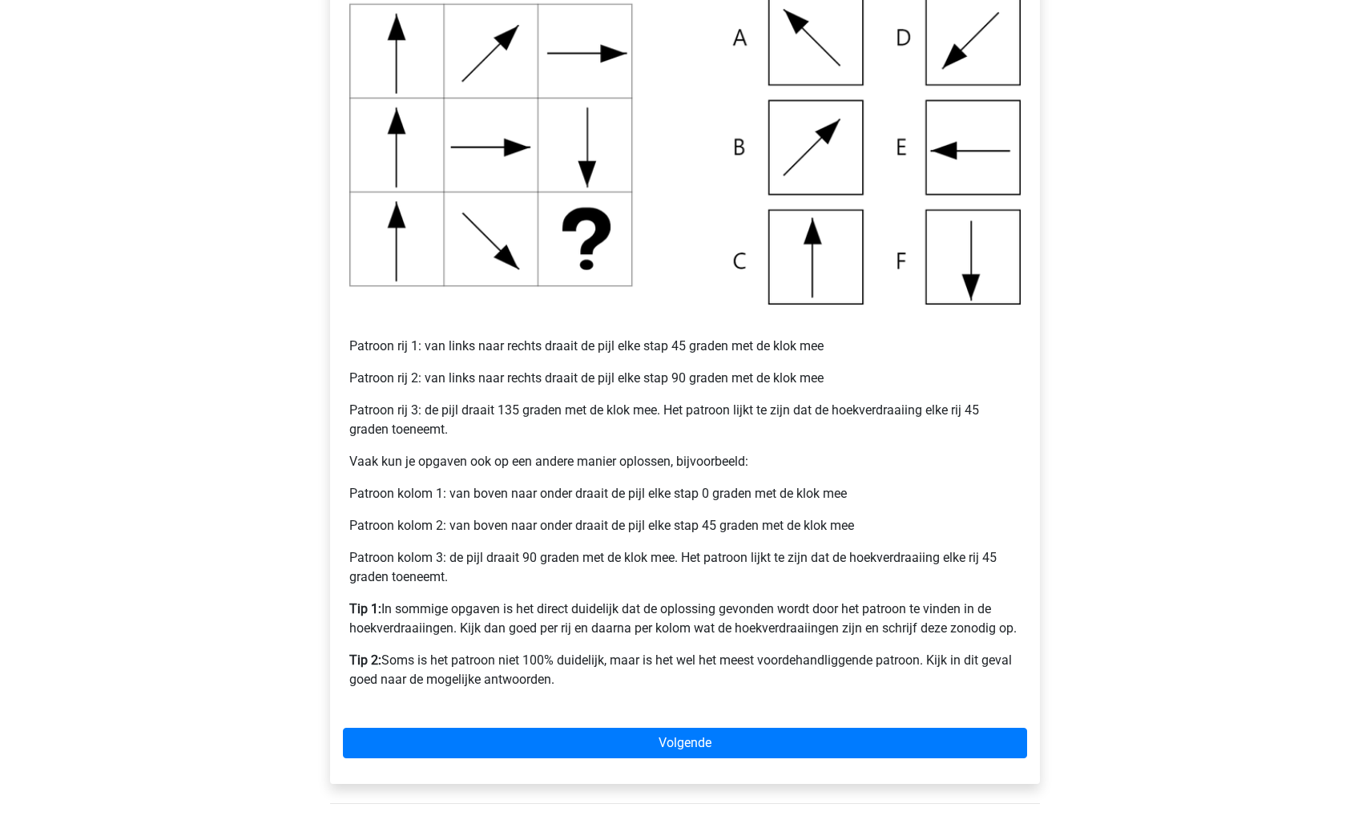
drag, startPoint x: 522, startPoint y: 745, endPoint x: 522, endPoint y: 708, distance: 37.7
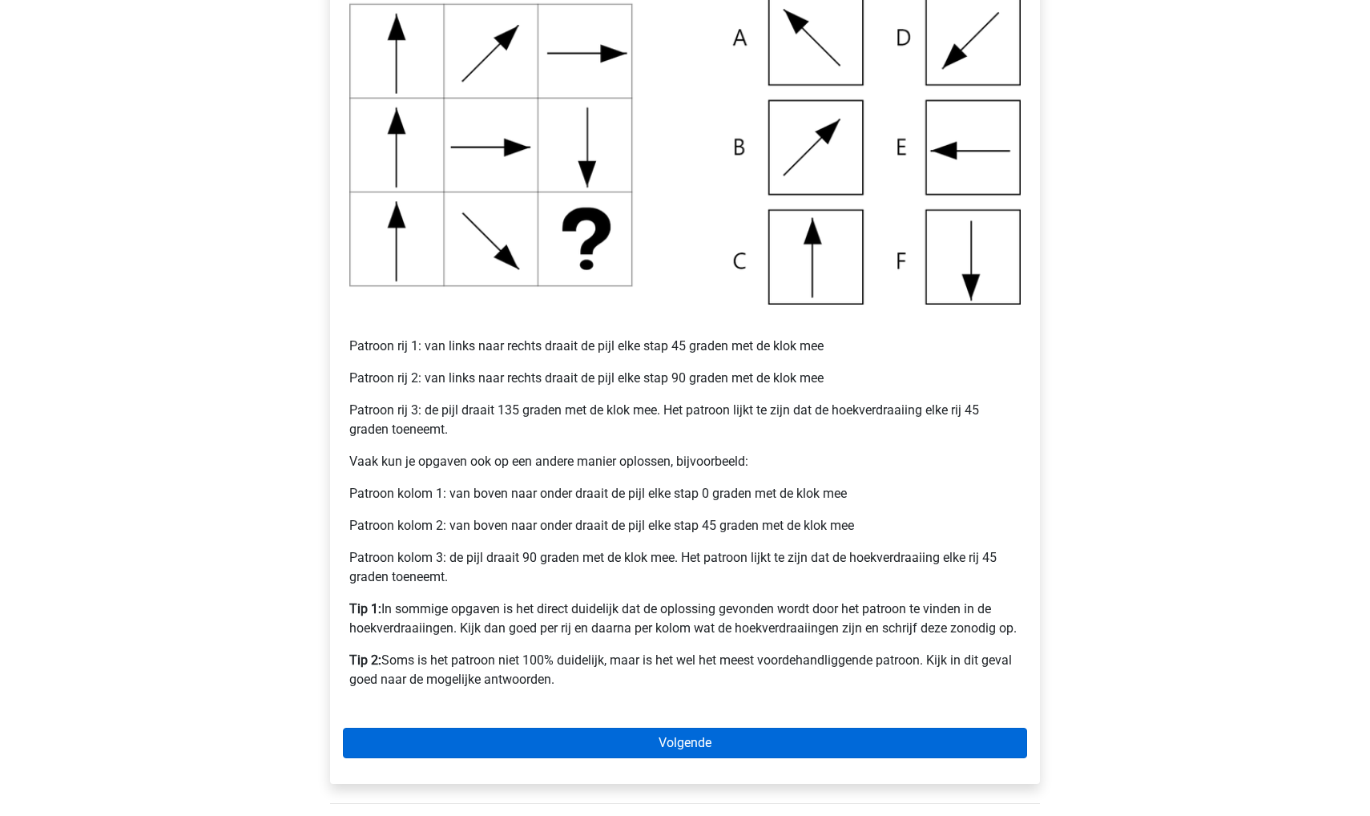
click at [498, 748] on link "Volgende" at bounding box center [685, 743] width 684 height 30
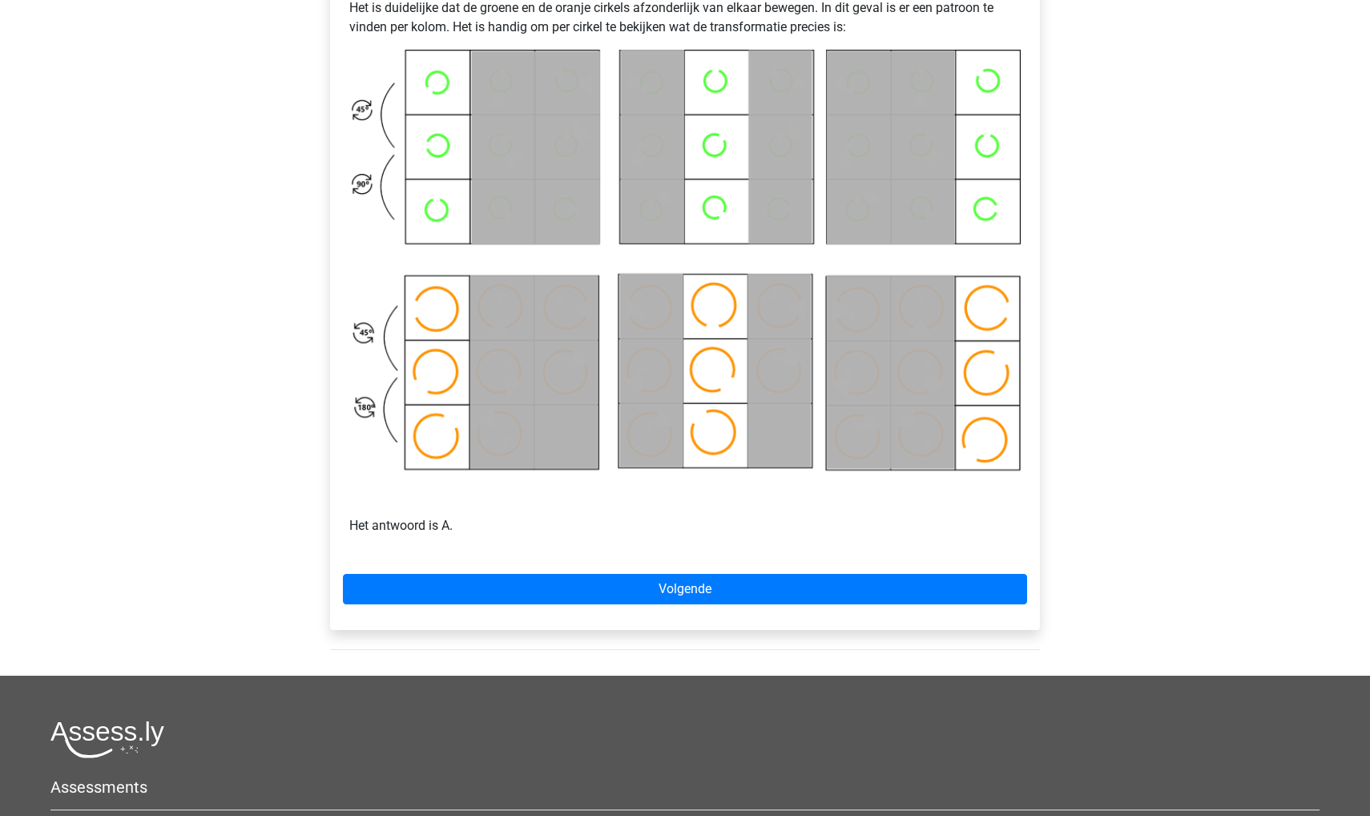
scroll to position [746, 0]
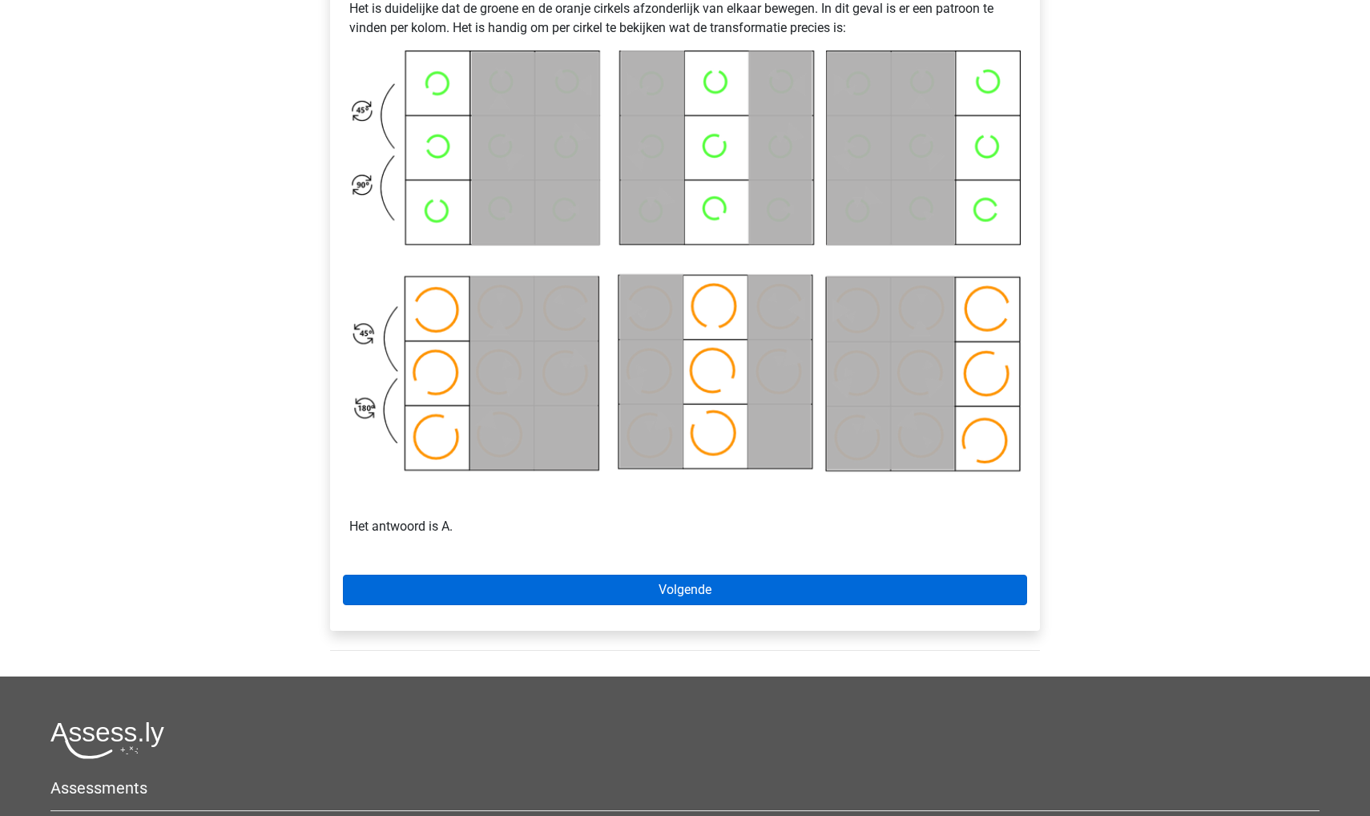
click at [644, 591] on link "Volgende" at bounding box center [685, 590] width 684 height 30
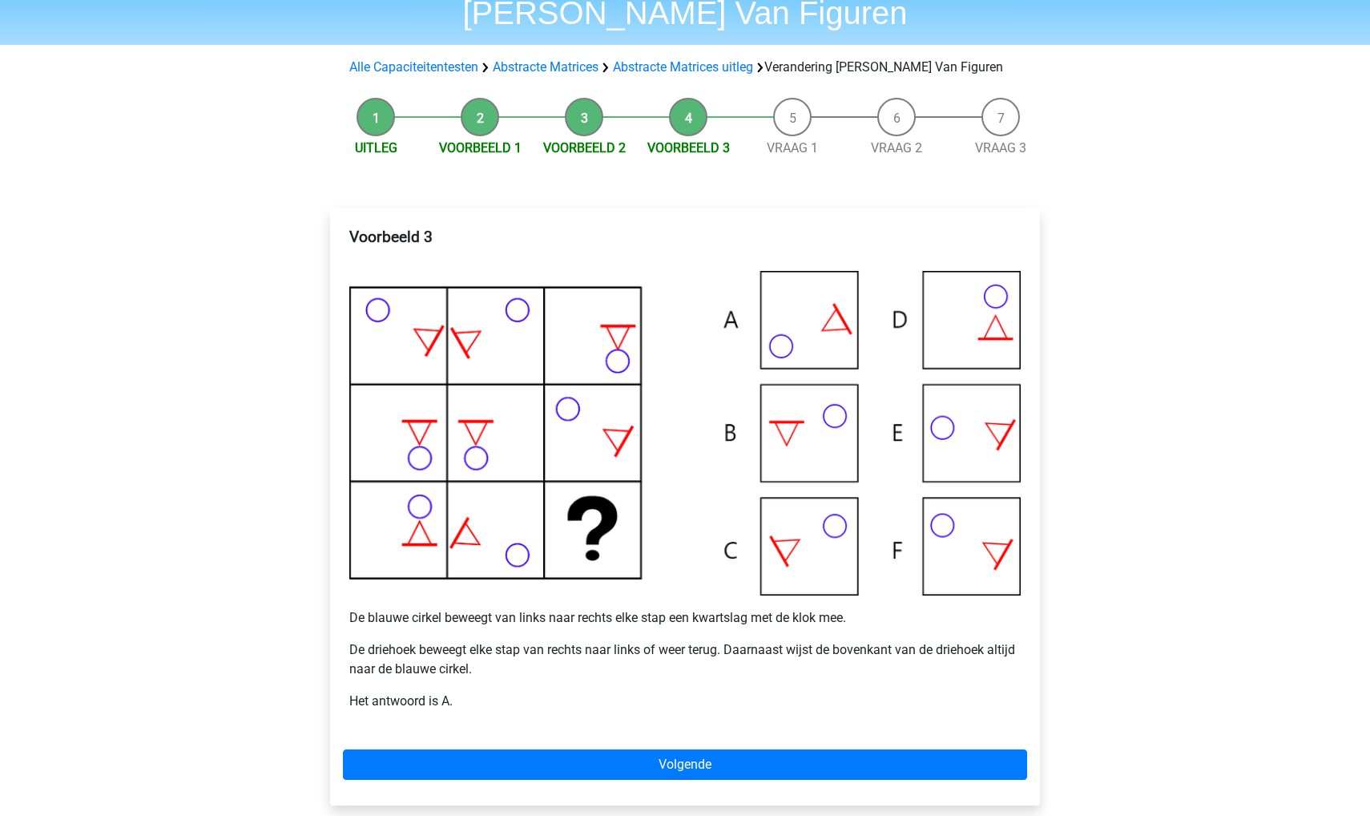
scroll to position [257, 0]
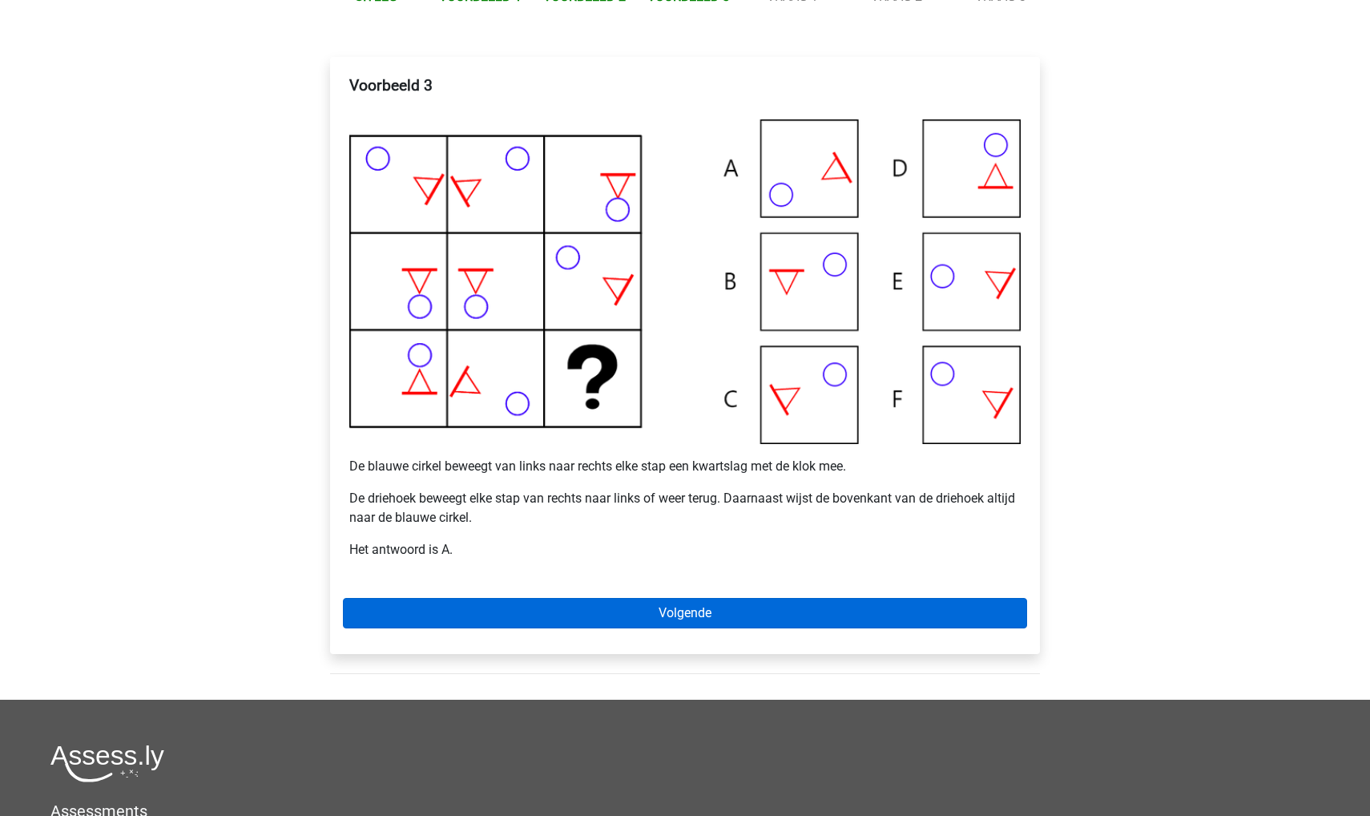
click at [628, 612] on link "Volgende" at bounding box center [685, 613] width 684 height 30
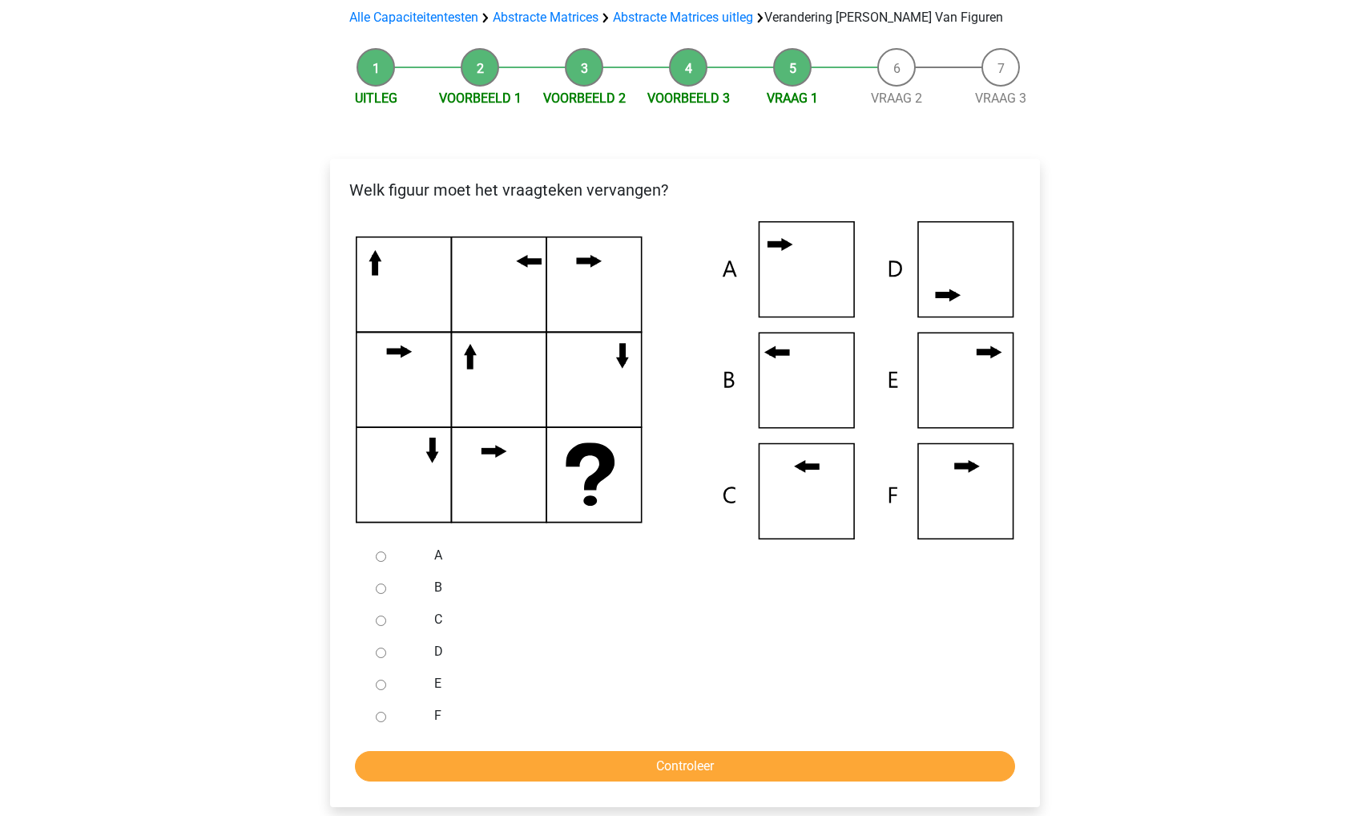
scroll to position [162, 0]
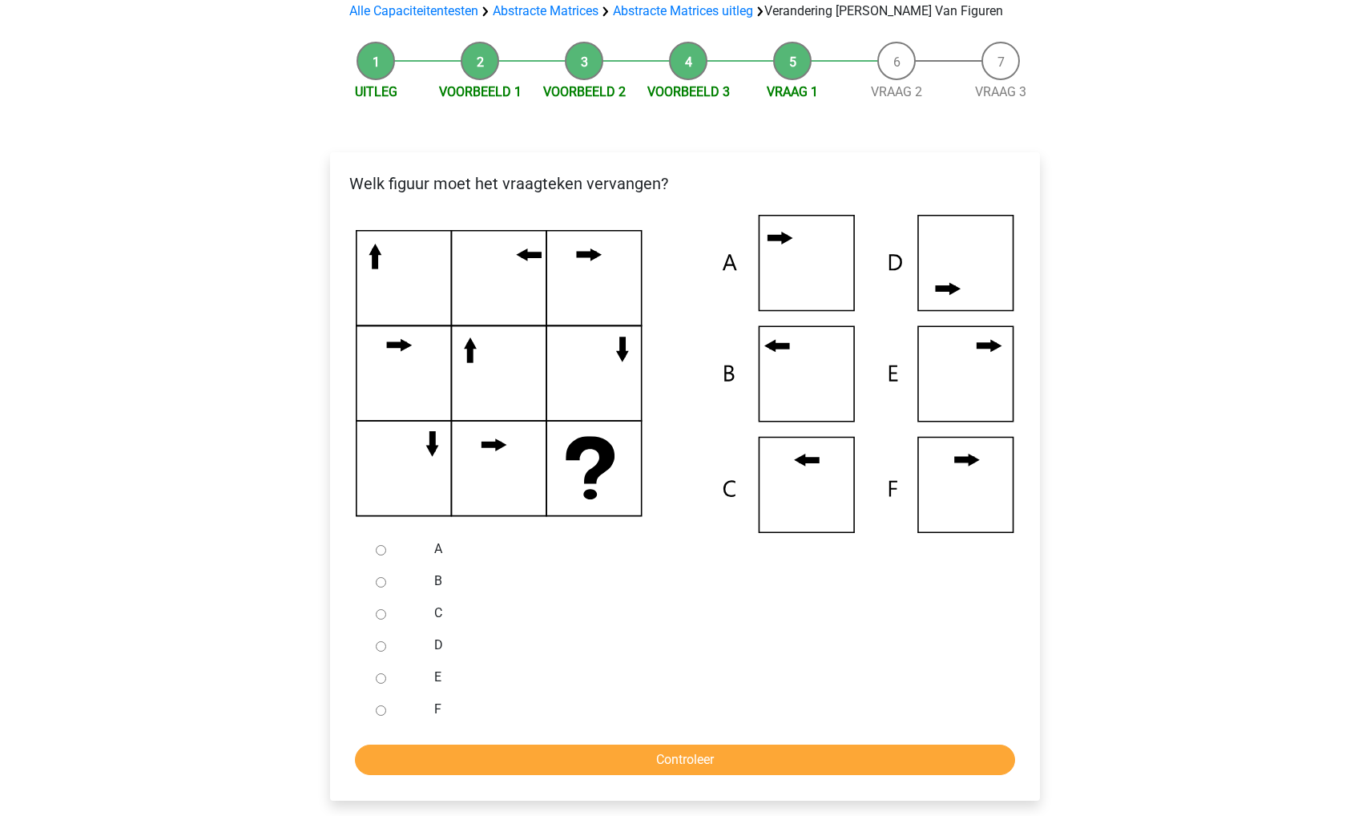
click at [381, 581] on input "B" at bounding box center [381, 582] width 10 height 10
radio input "true"
click at [405, 764] on input "Controleer" at bounding box center [685, 759] width 660 height 30
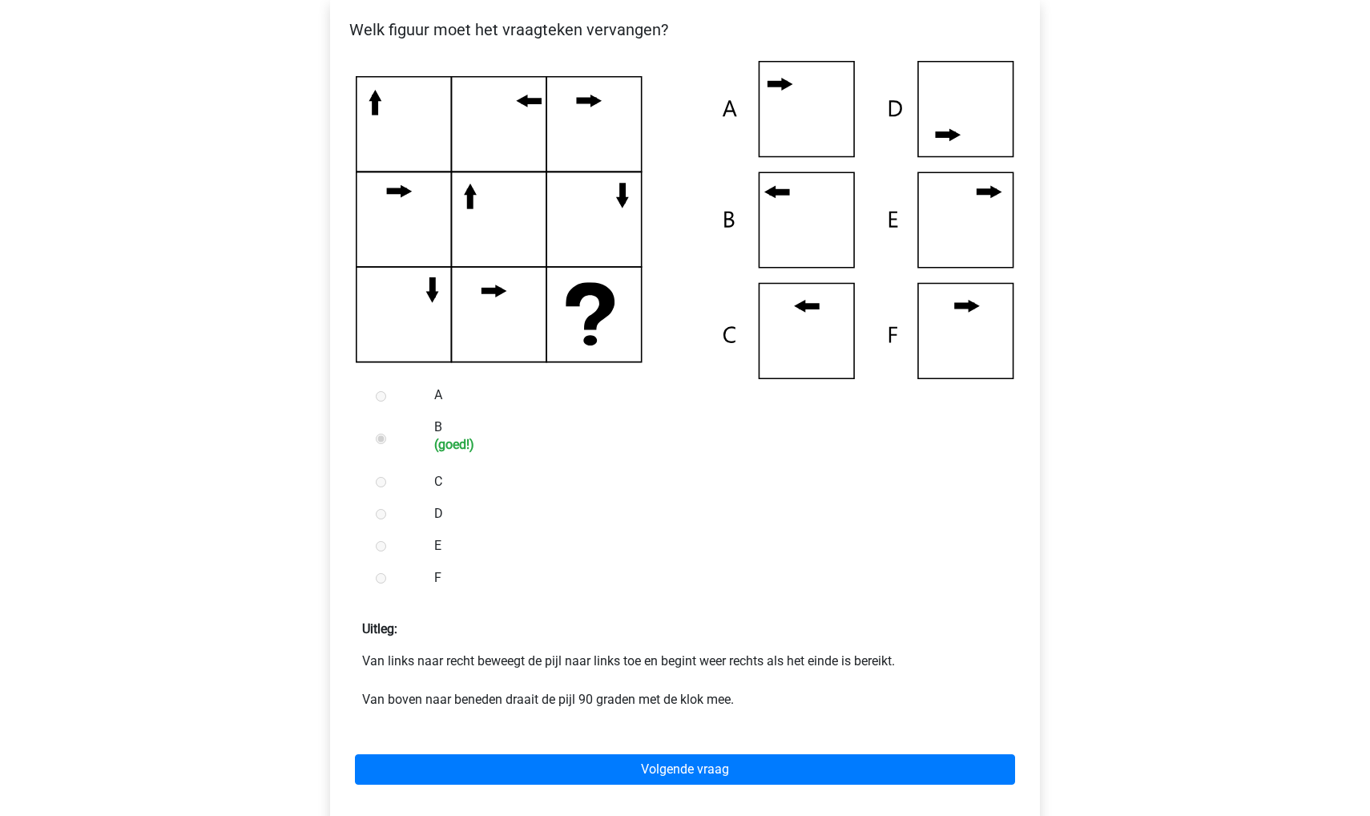
scroll to position [385, 0]
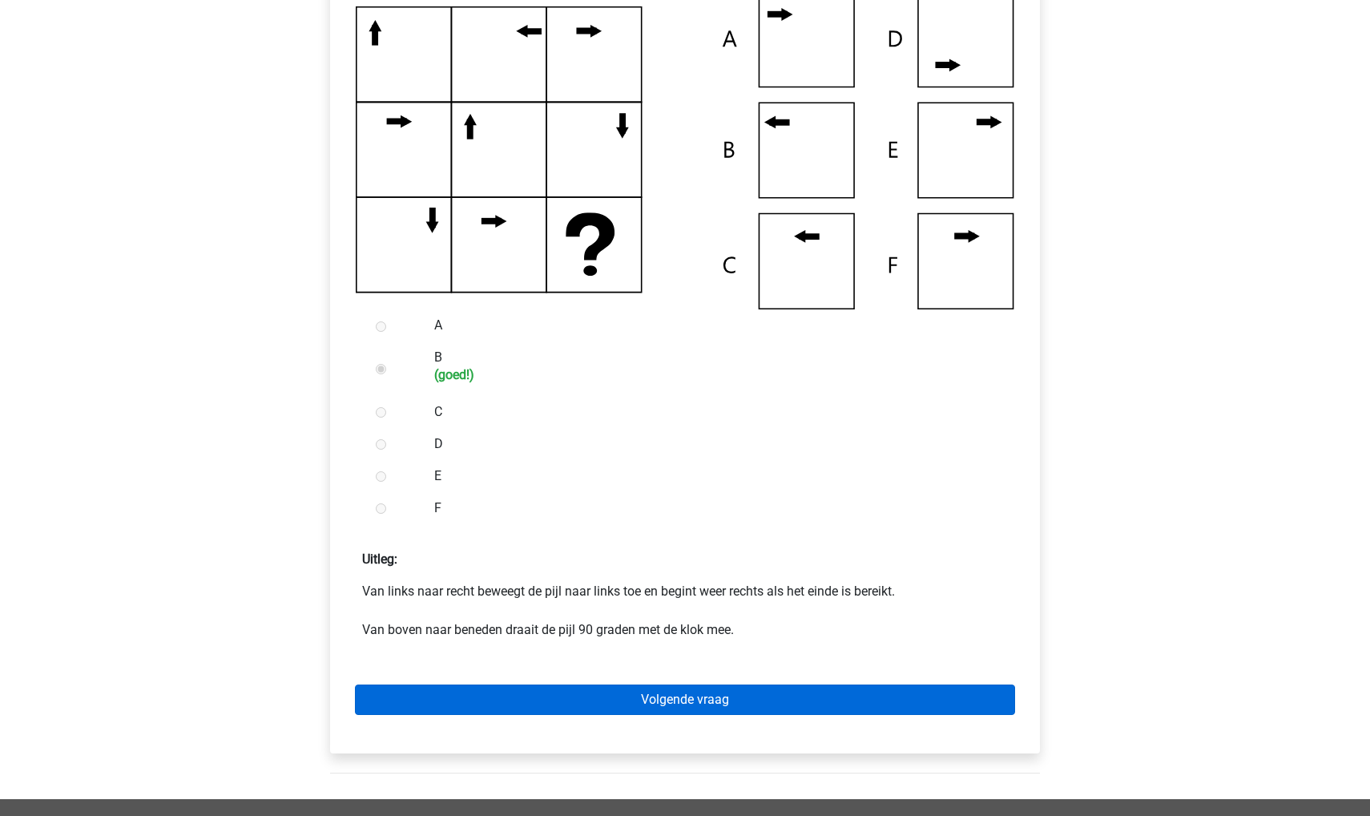
click at [425, 694] on link "Volgende vraag" at bounding box center [685, 699] width 660 height 30
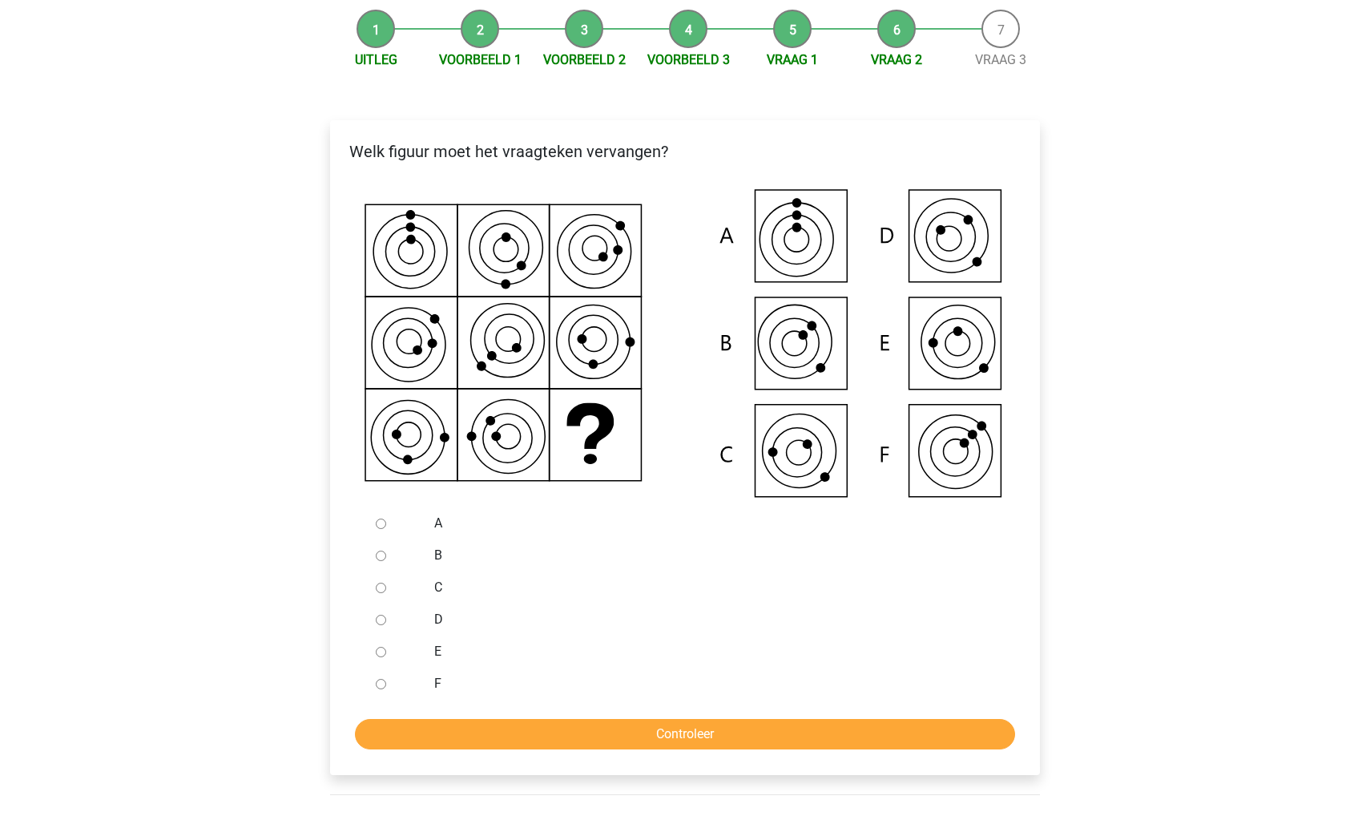
scroll to position [231, 0]
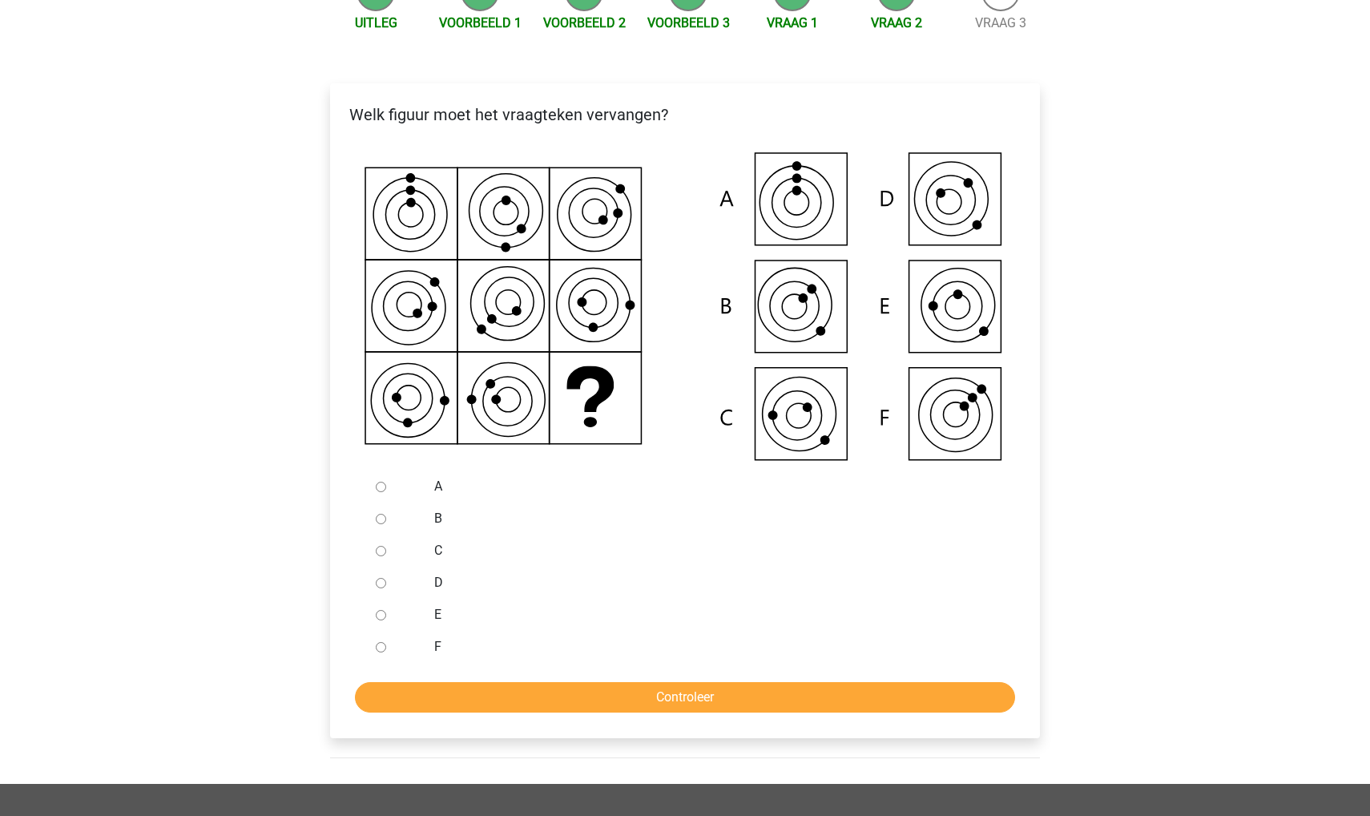
click at [377, 557] on div at bounding box center [395, 550] width 53 height 32
click at [377, 548] on input "C" at bounding box center [381, 551] width 10 height 10
radio input "true"
click at [393, 704] on input "Controleer" at bounding box center [685, 697] width 660 height 30
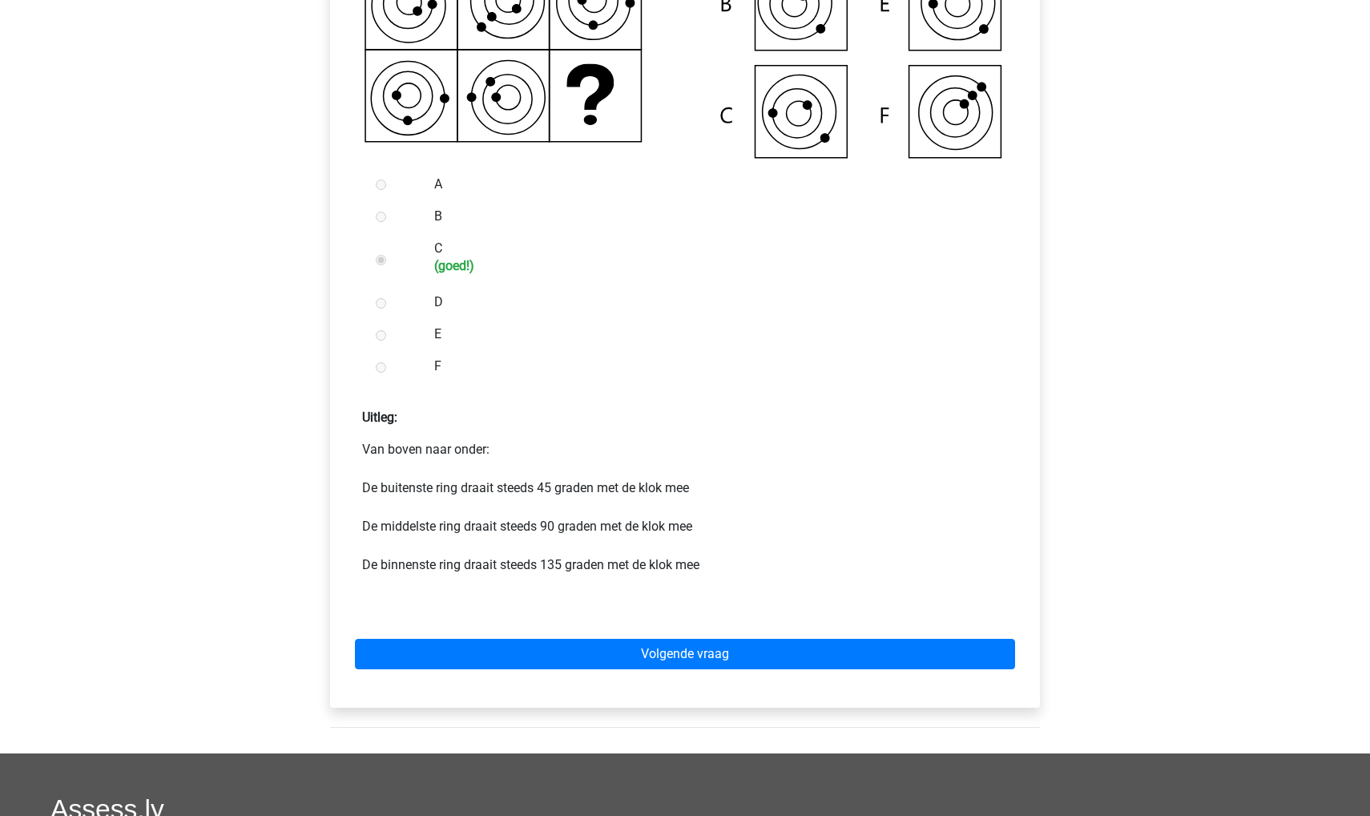
scroll to position [534, 0]
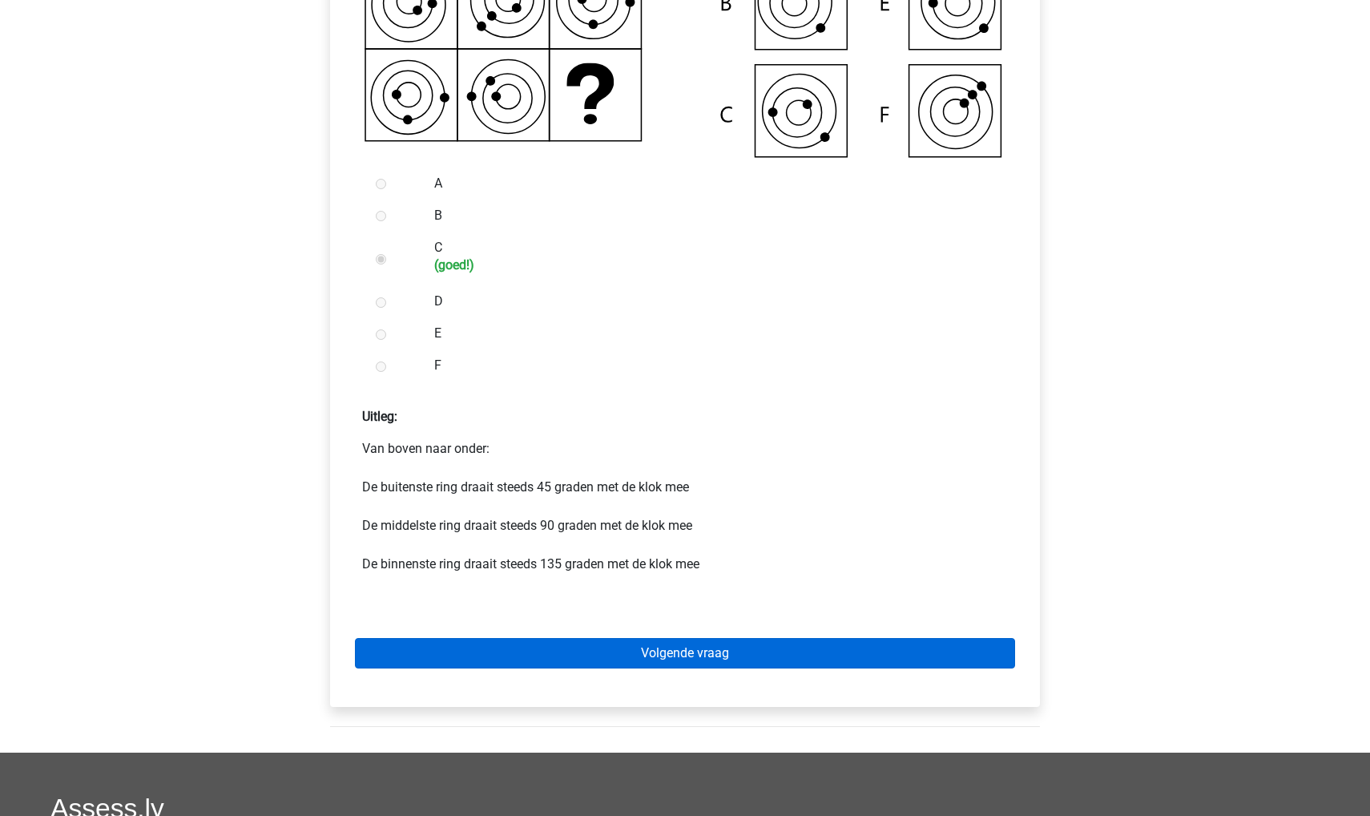
click at [458, 654] on link "Volgende vraag" at bounding box center [685, 653] width 660 height 30
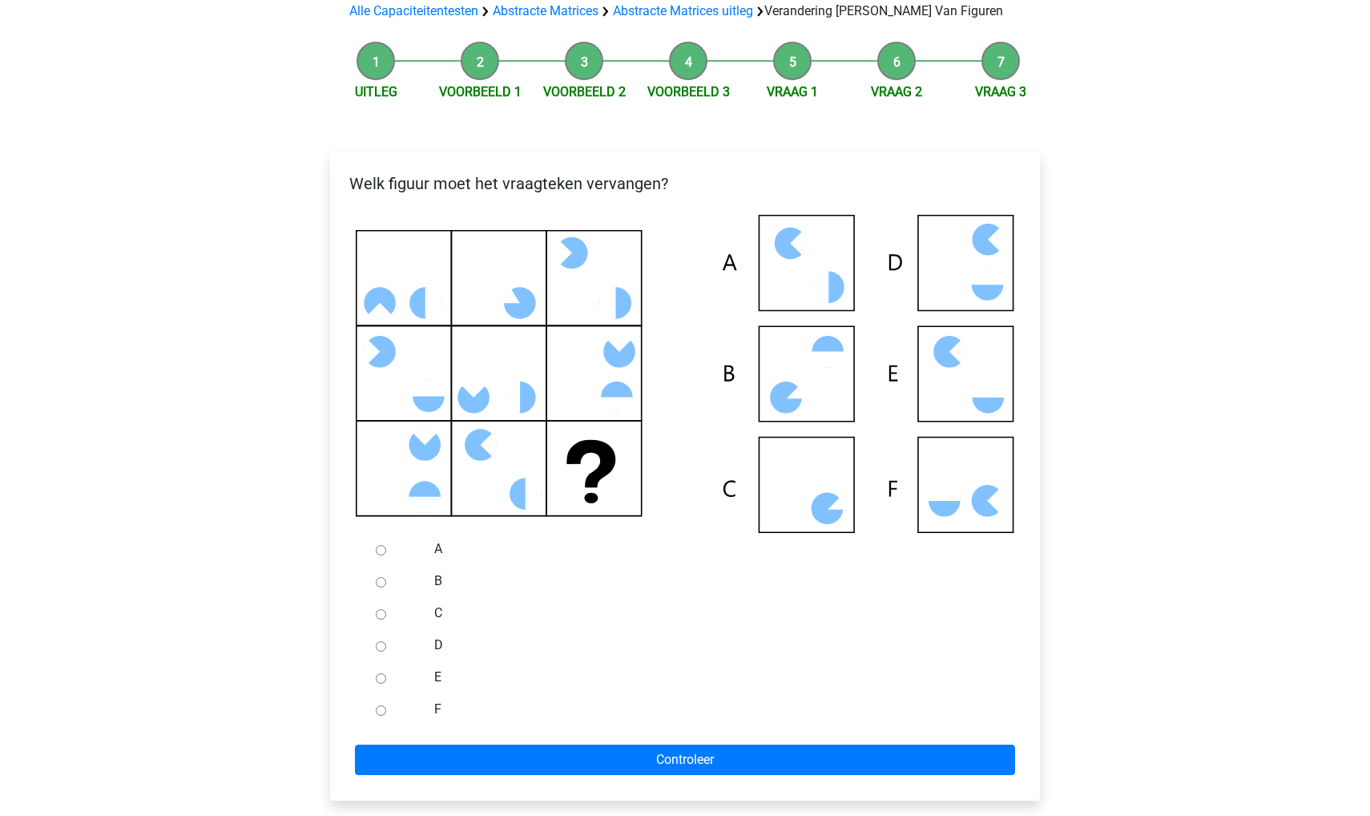
scroll to position [228, 0]
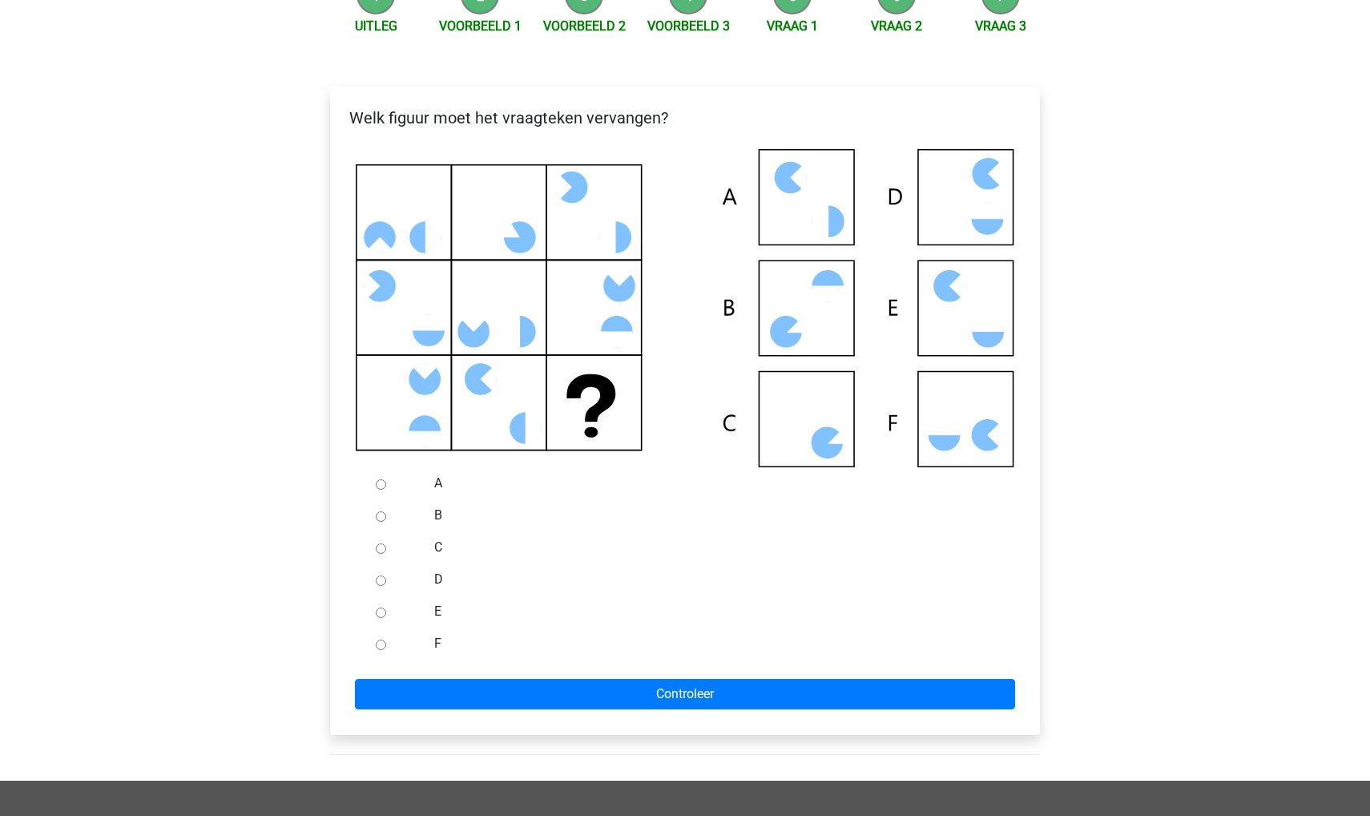
click at [380, 579] on input "D" at bounding box center [381, 580] width 10 height 10
radio input "true"
click at [380, 556] on div at bounding box center [395, 547] width 53 height 32
click at [381, 550] on input "C" at bounding box center [381, 548] width 10 height 10
radio input "true"
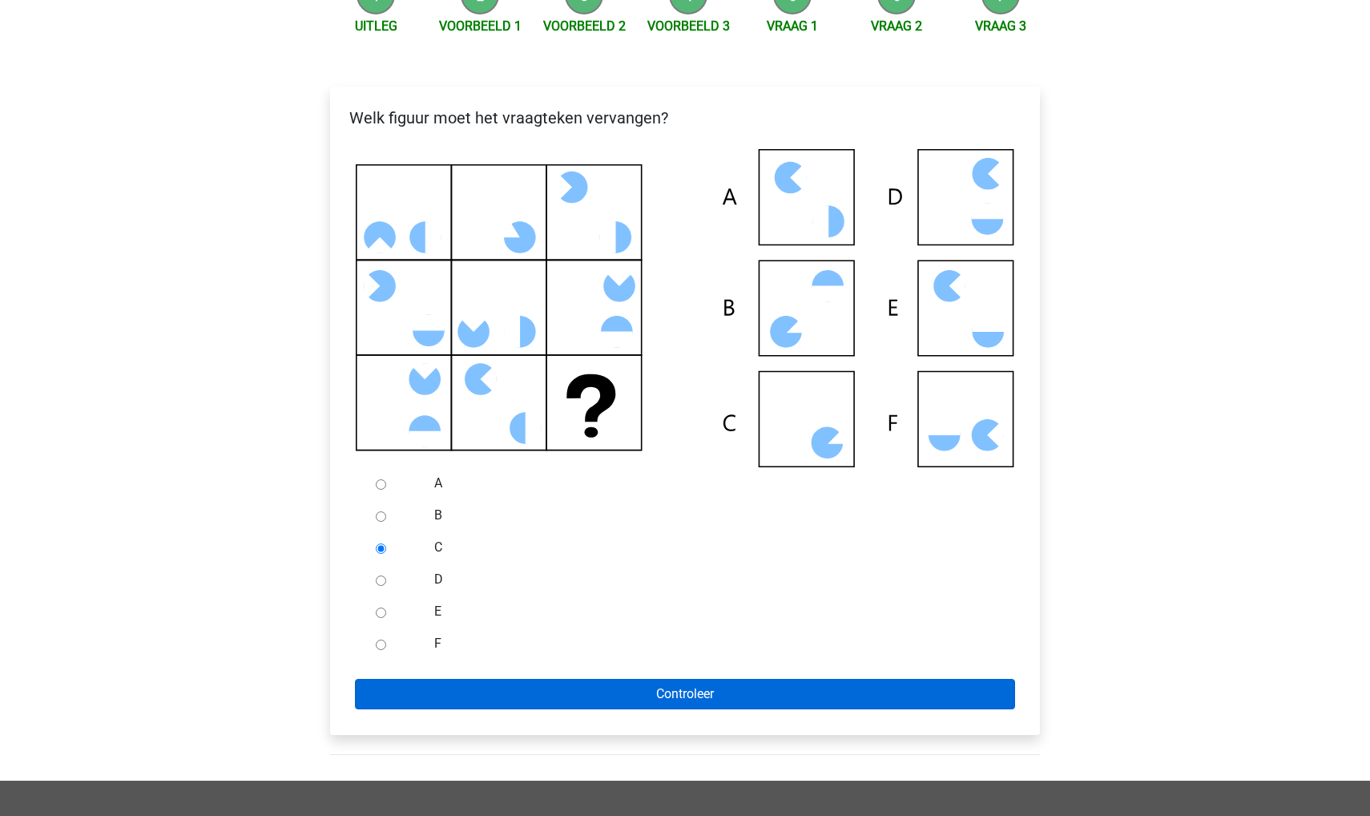
click at [424, 694] on input "Controleer" at bounding box center [685, 694] width 660 height 30
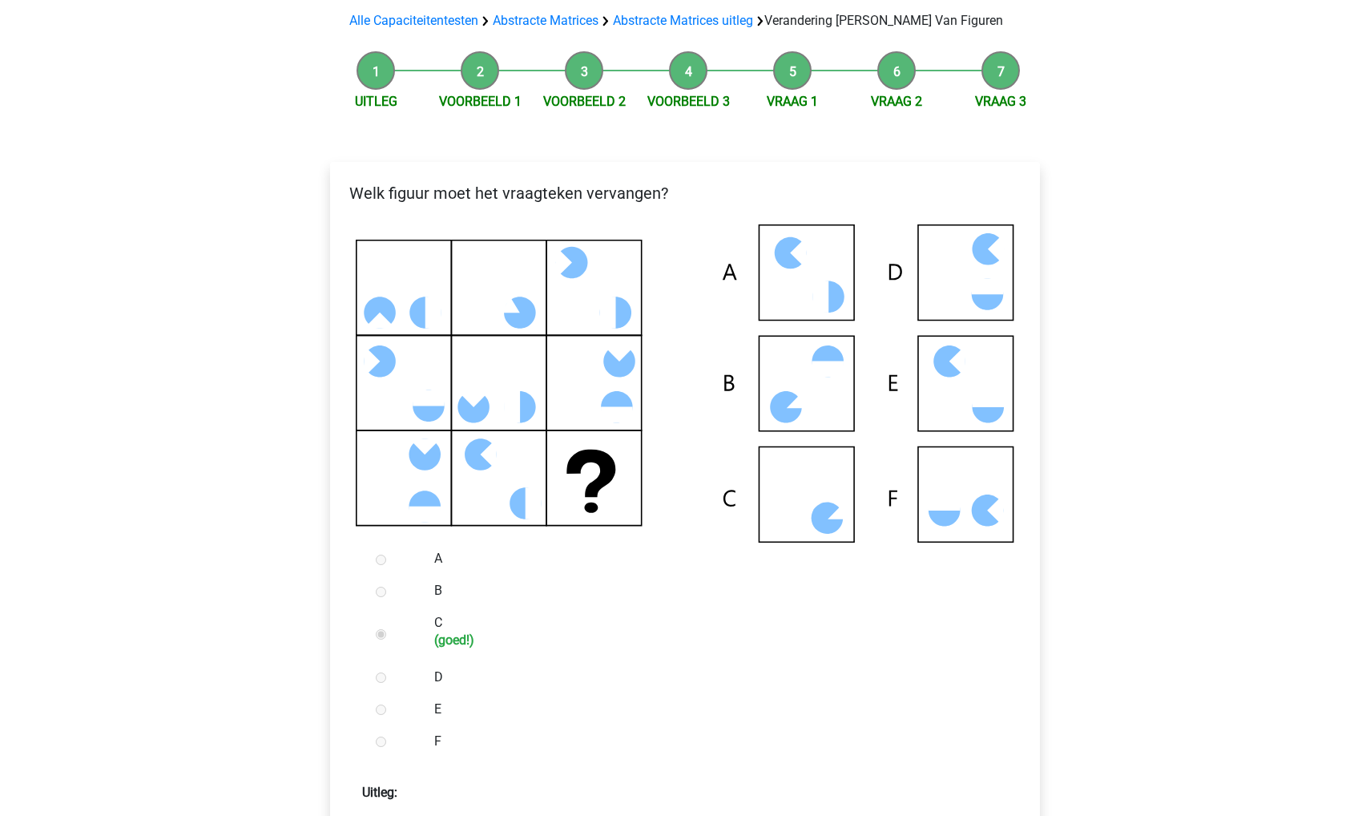
scroll to position [385, 0]
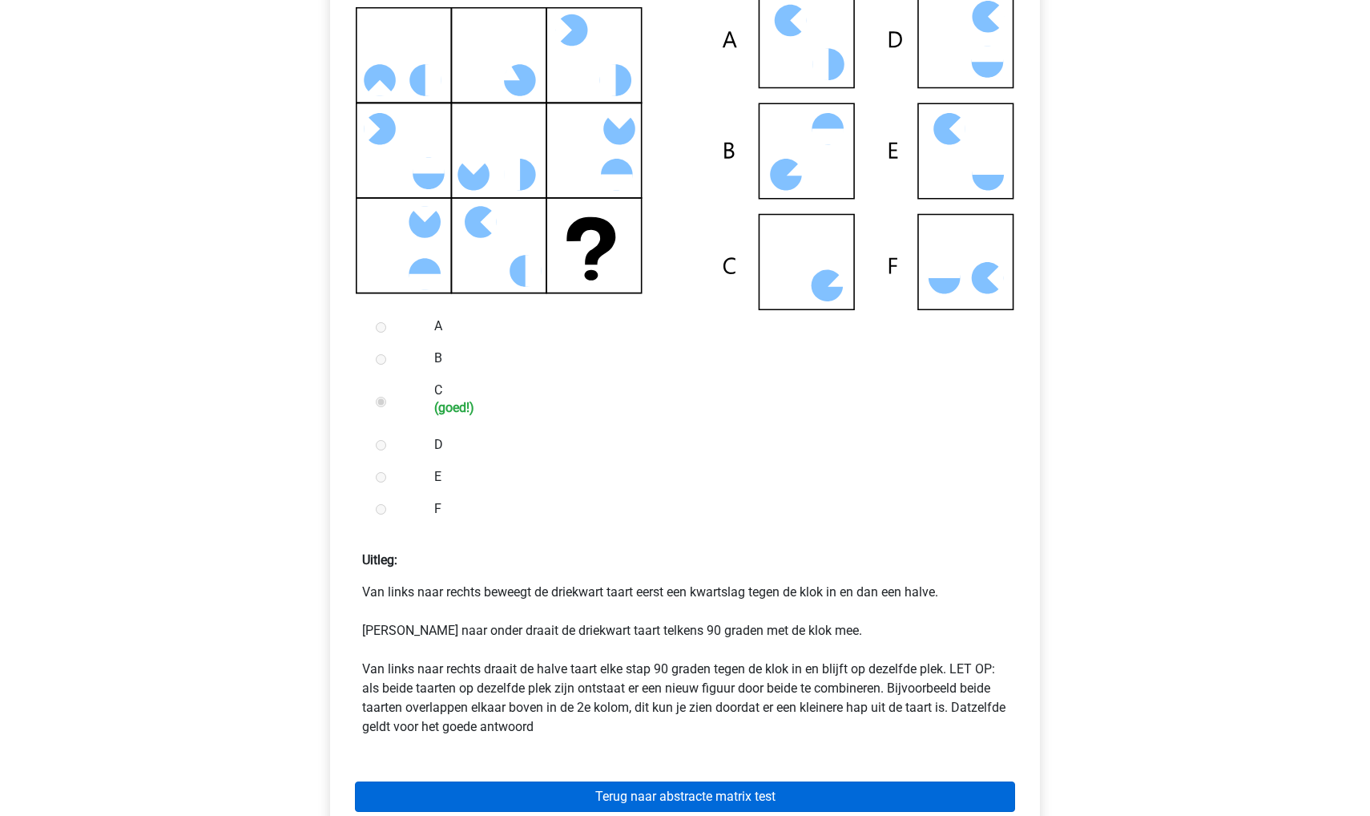
click at [486, 796] on link "Terug naar abstracte matrix test" at bounding box center [685, 796] width 660 height 30
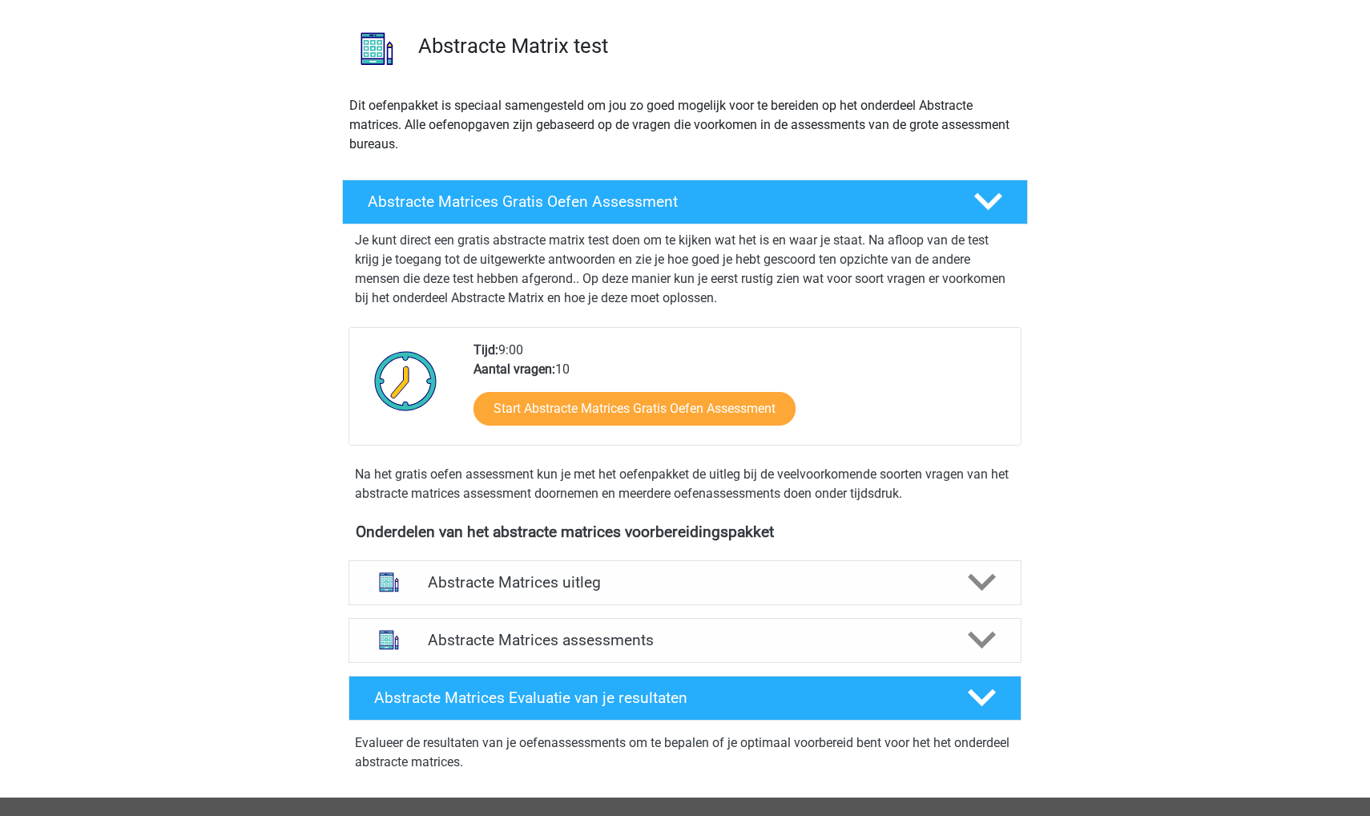
scroll to position [124, 0]
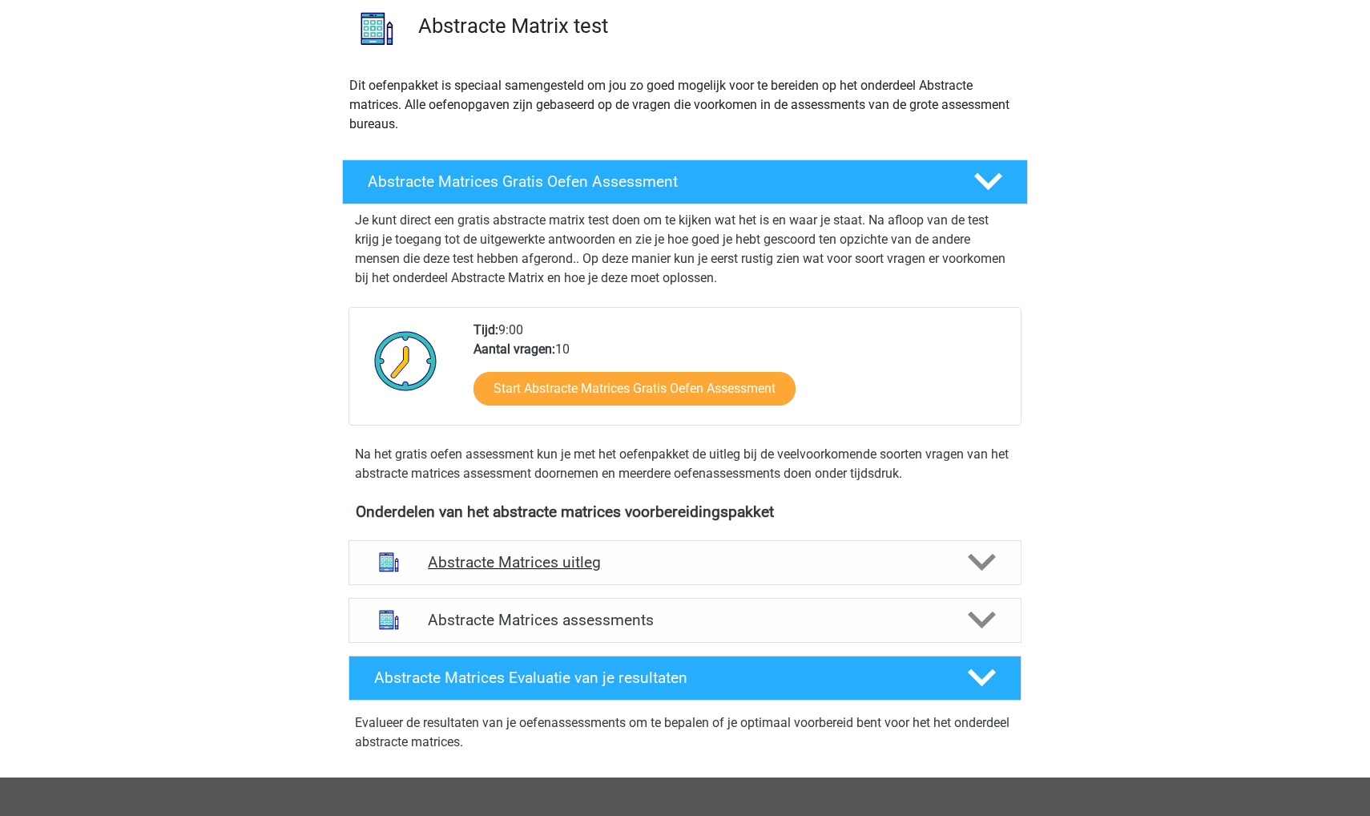
click at [540, 555] on h4 "Abstracte Matrices uitleg" at bounding box center [685, 562] width 514 height 18
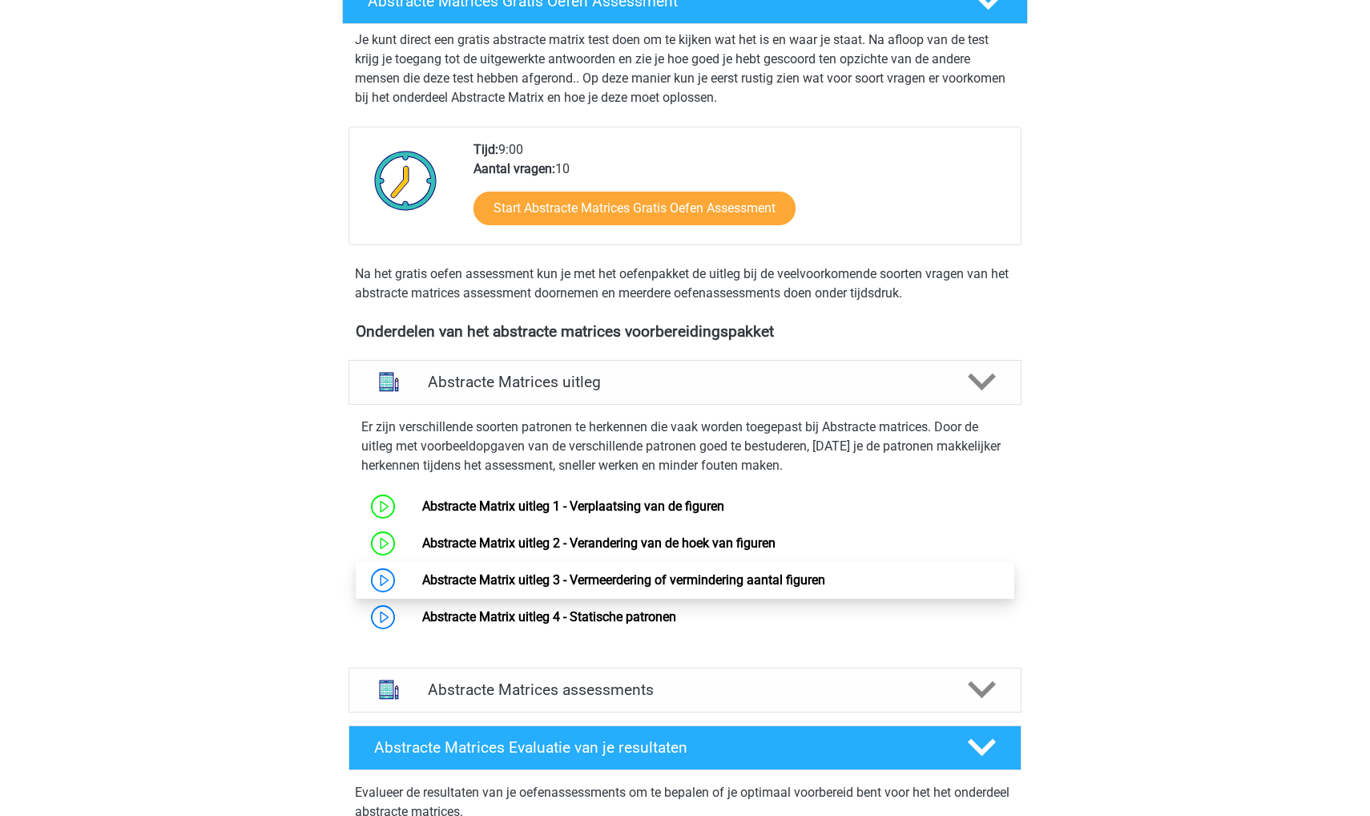
scroll to position [312, 0]
